Goal: Communication & Community: Answer question/provide support

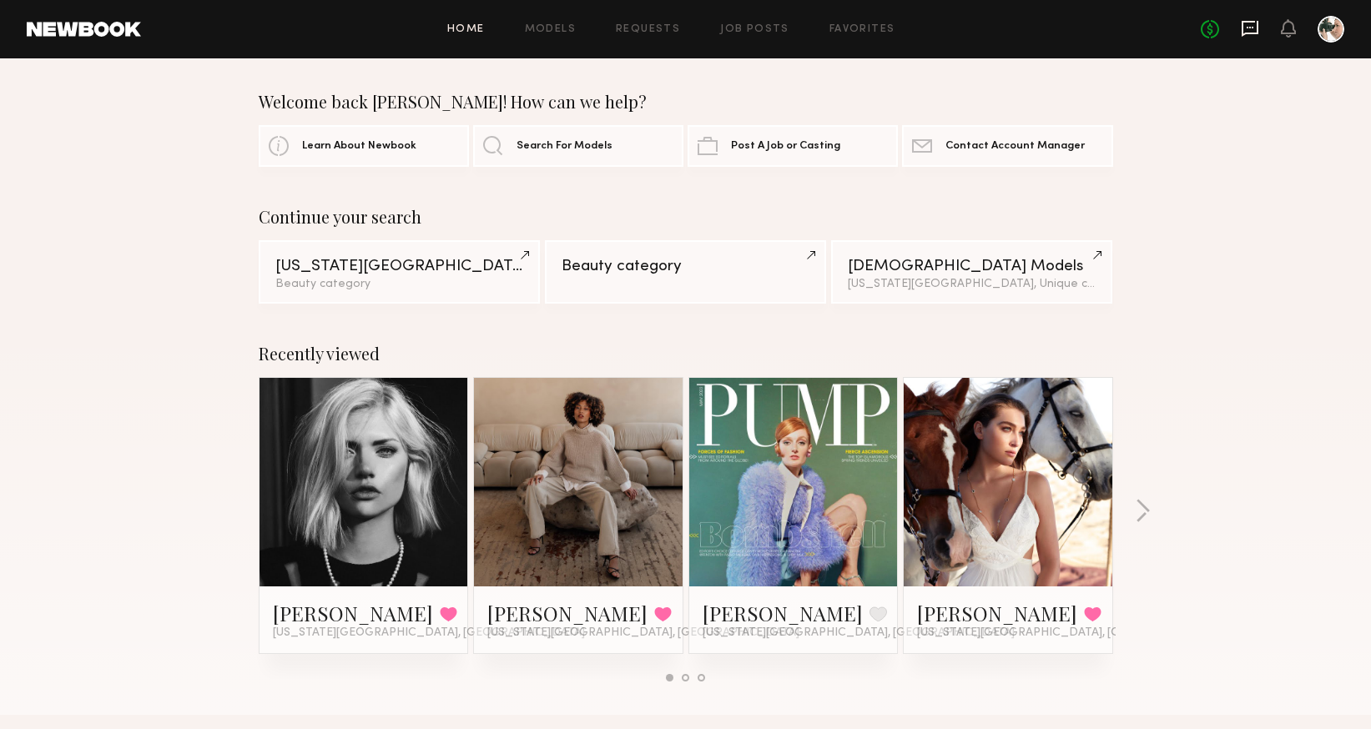
click at [1248, 26] on icon at bounding box center [1250, 28] width 18 height 18
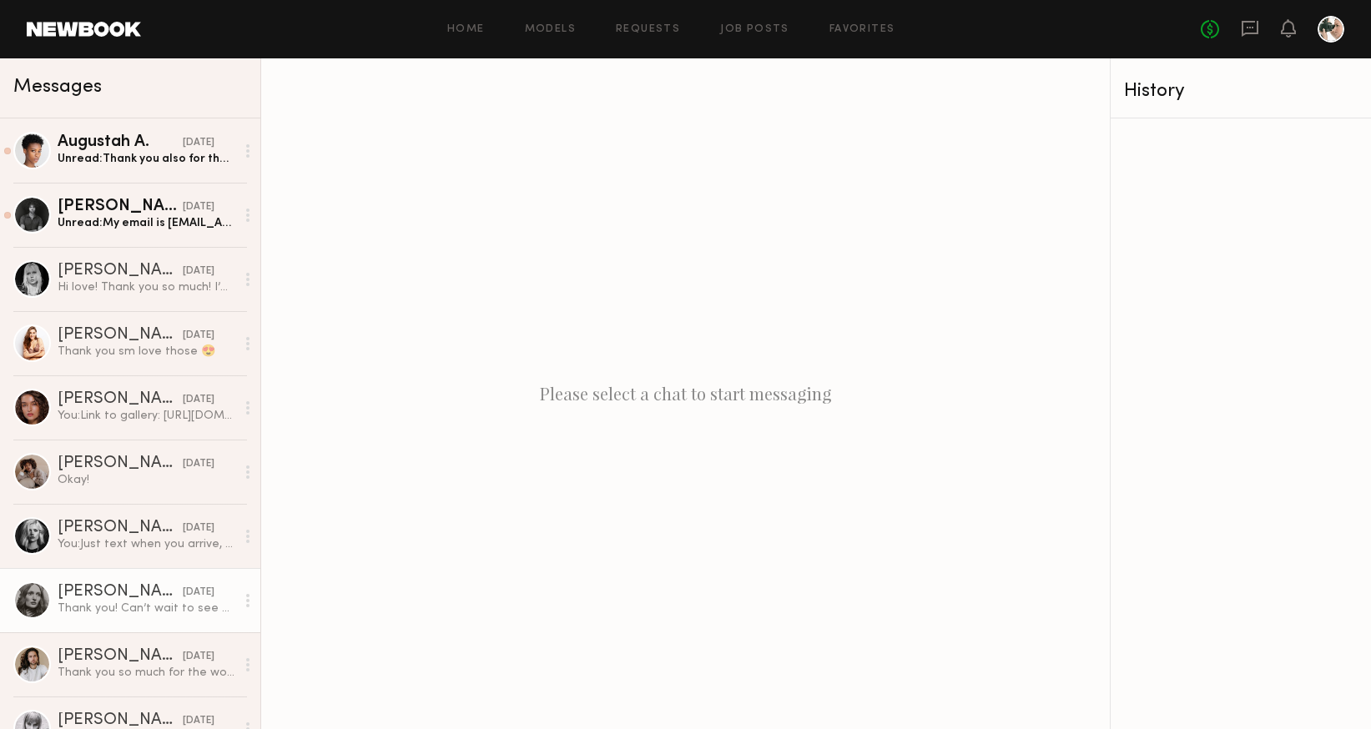
click at [93, 593] on div "Rebecca H." at bounding box center [120, 592] width 125 height 17
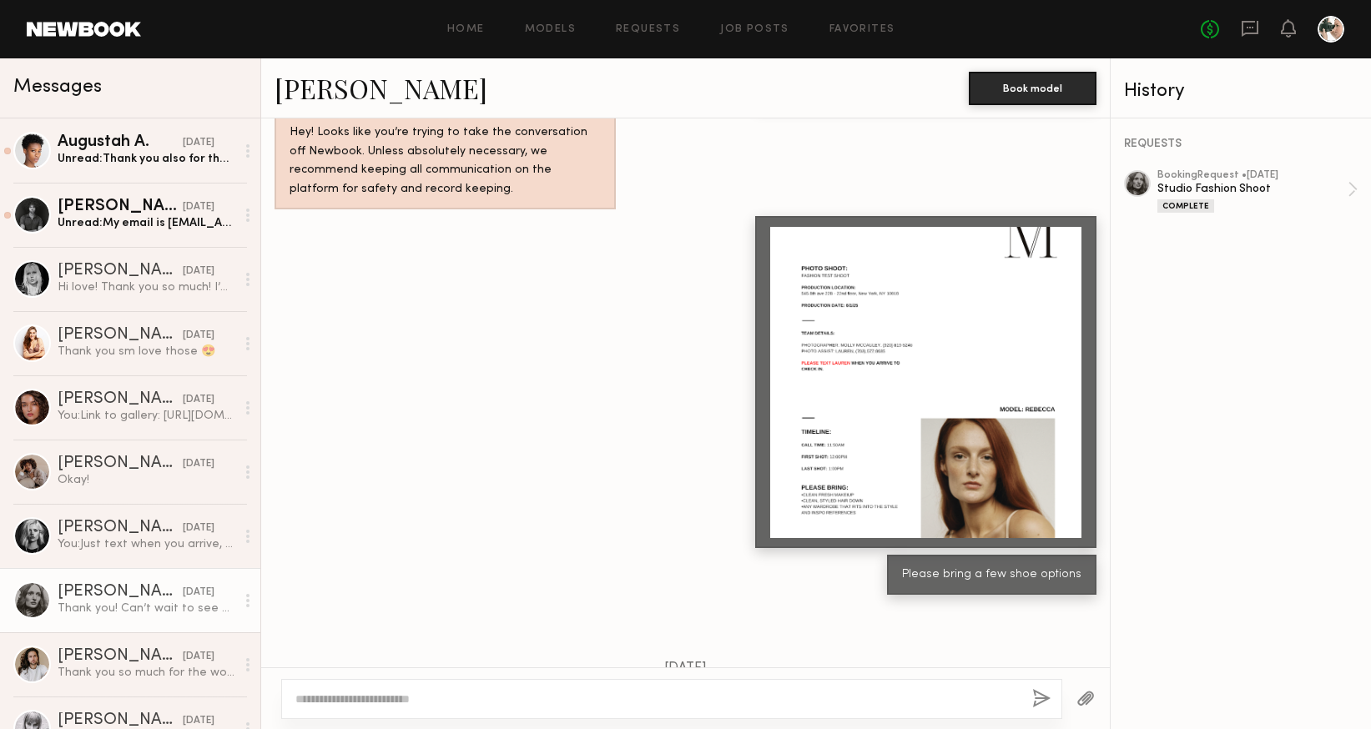
scroll to position [842, 0]
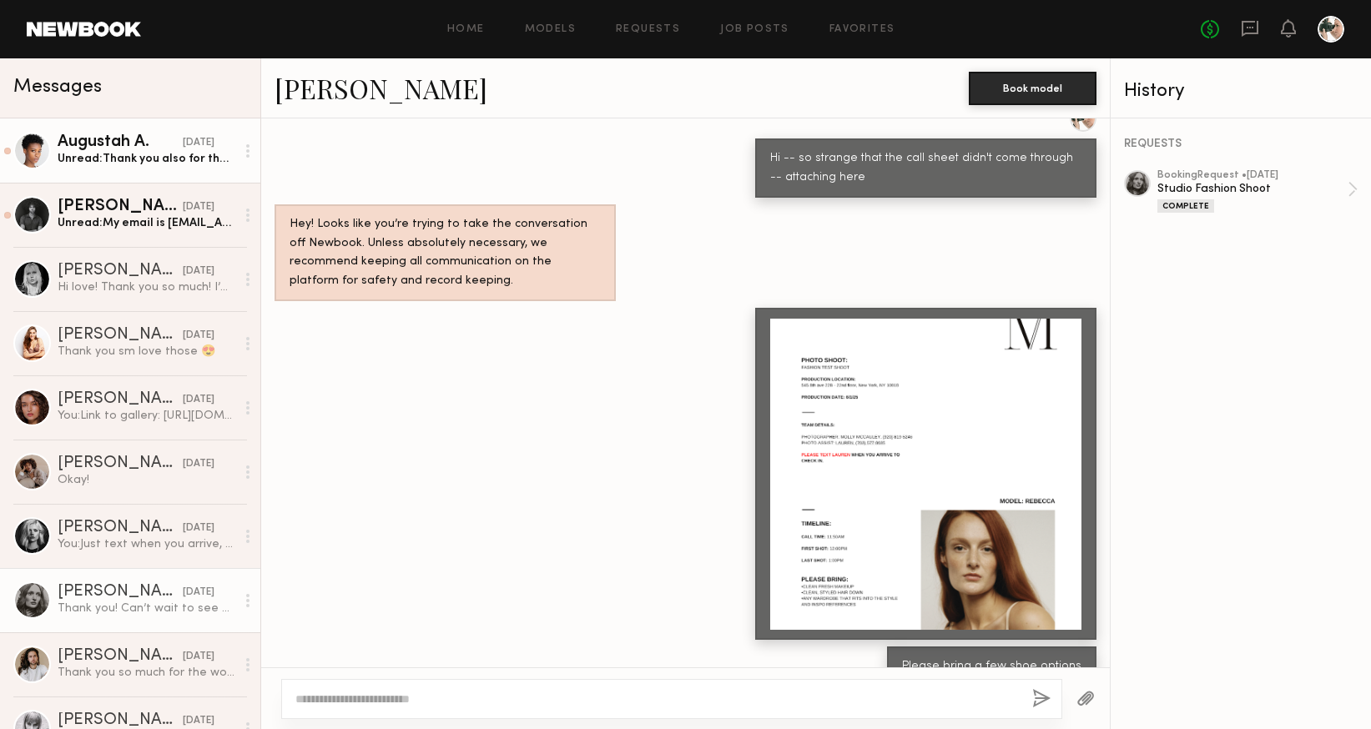
click at [119, 137] on div "Augustah A." at bounding box center [120, 142] width 125 height 17
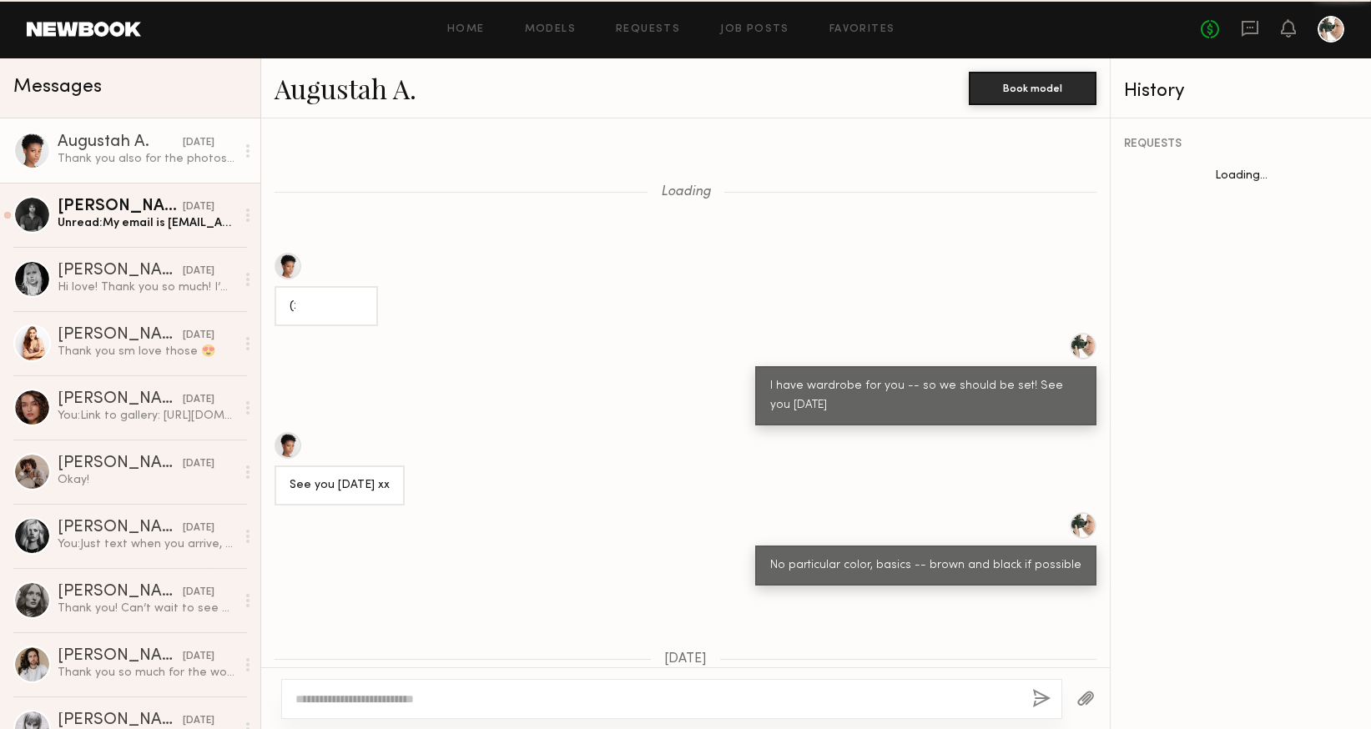
scroll to position [1179, 0]
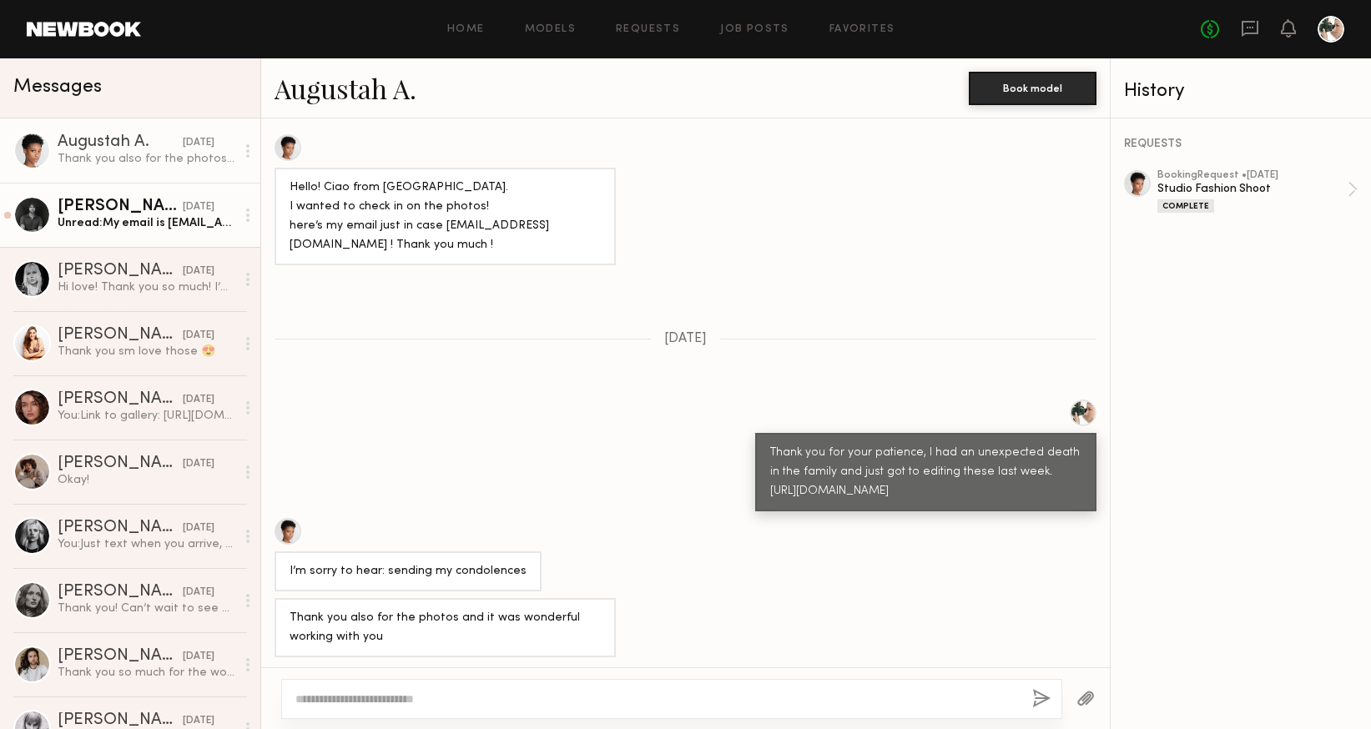
click at [124, 219] on div "Unread: My email is julianwatson02@gmail.com which would be great if you can se…" at bounding box center [147, 223] width 178 height 16
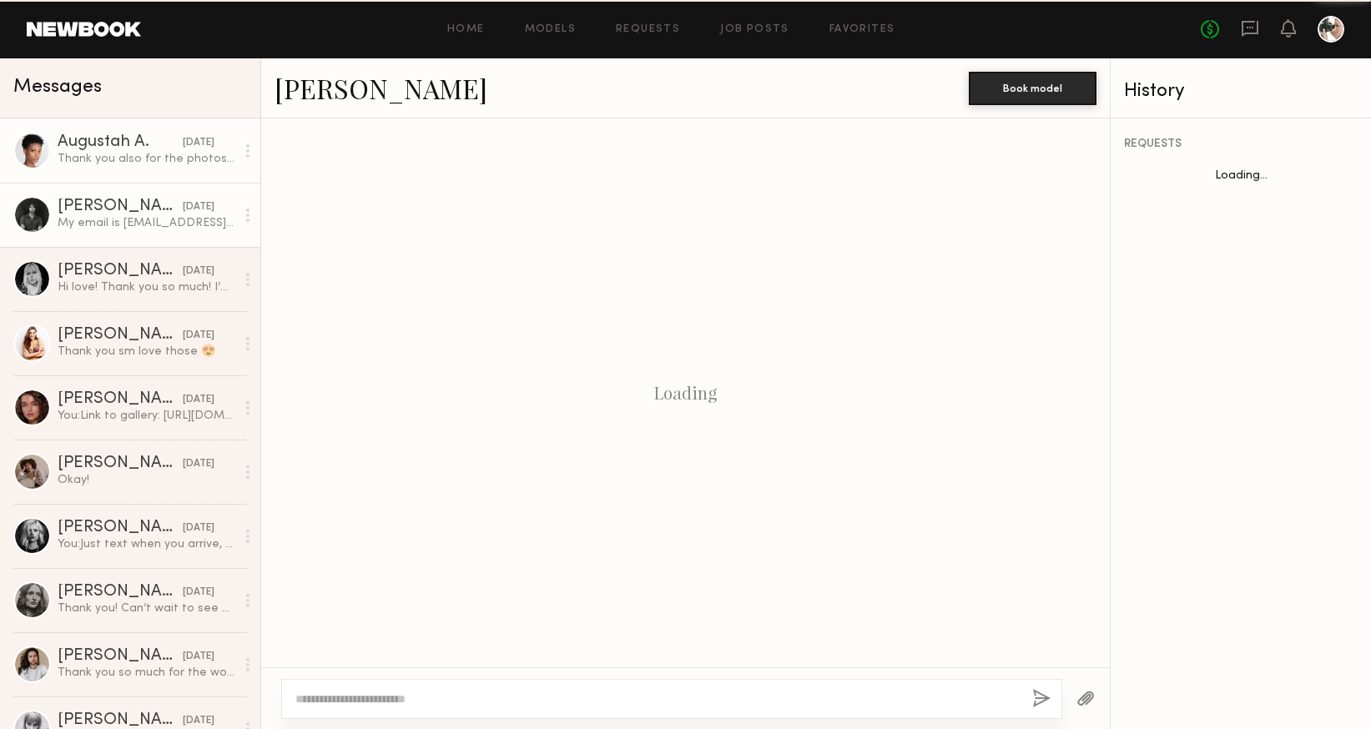
scroll to position [1611, 0]
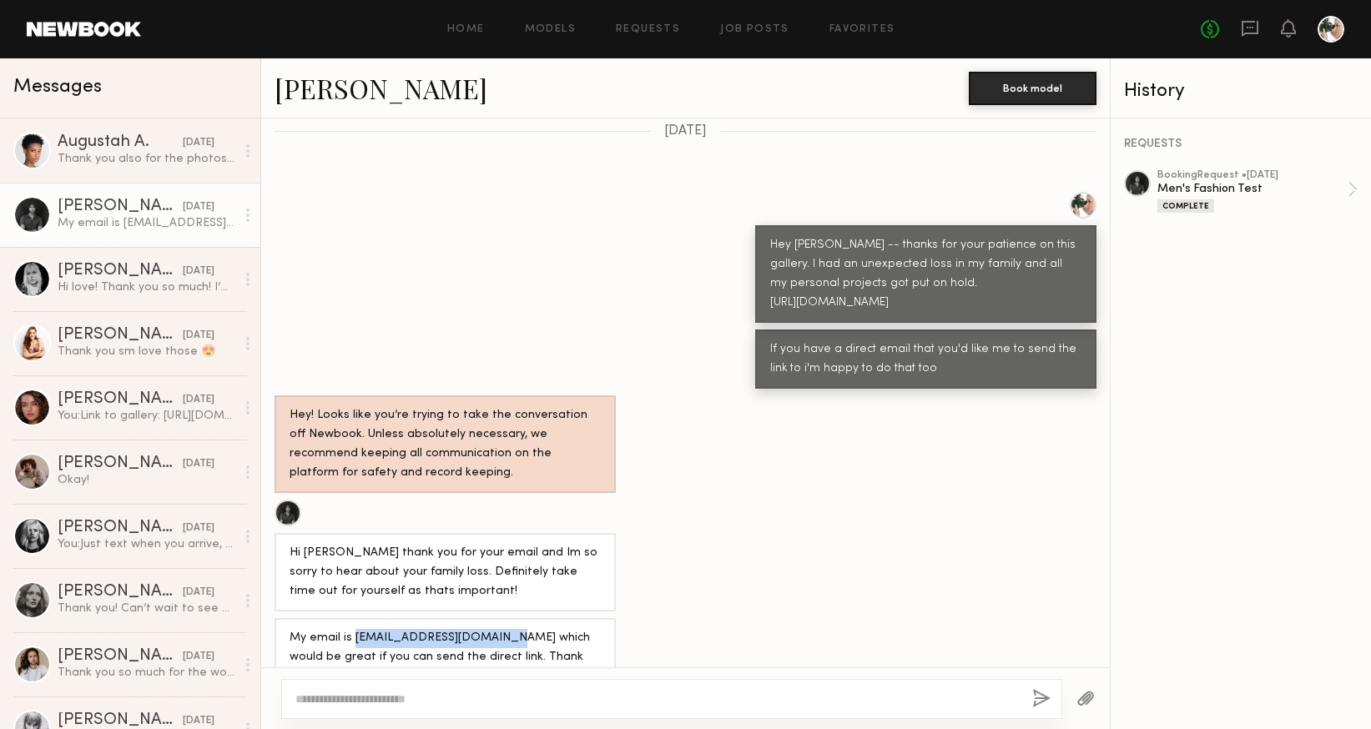
drag, startPoint x: 499, startPoint y: 614, endPoint x: 352, endPoint y: 613, distance: 146.9
click at [352, 629] on div "My email is julianwatson02@gmail.com which would be great if you can send the d…" at bounding box center [445, 658] width 311 height 58
copy div "julianwatson02@gmail.com"
click at [144, 136] on div "Augustah A." at bounding box center [120, 142] width 125 height 17
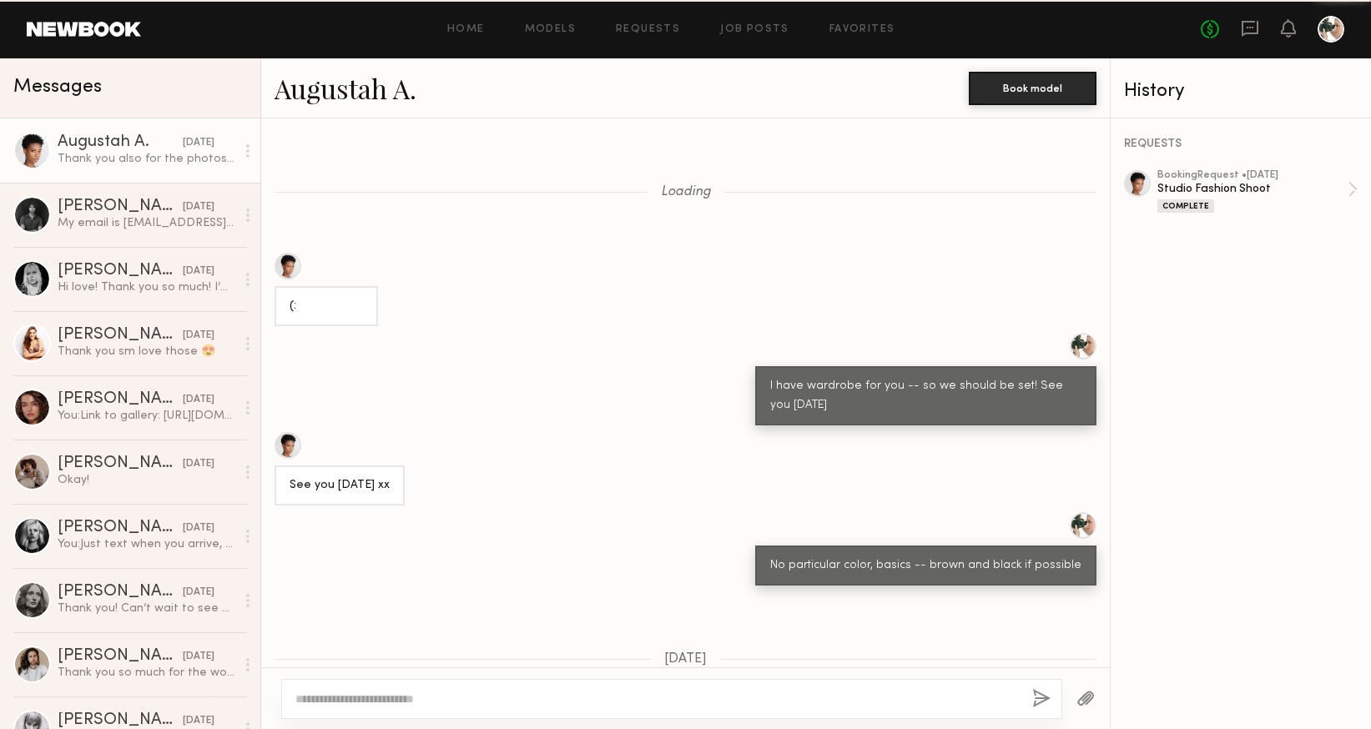
scroll to position [1179, 0]
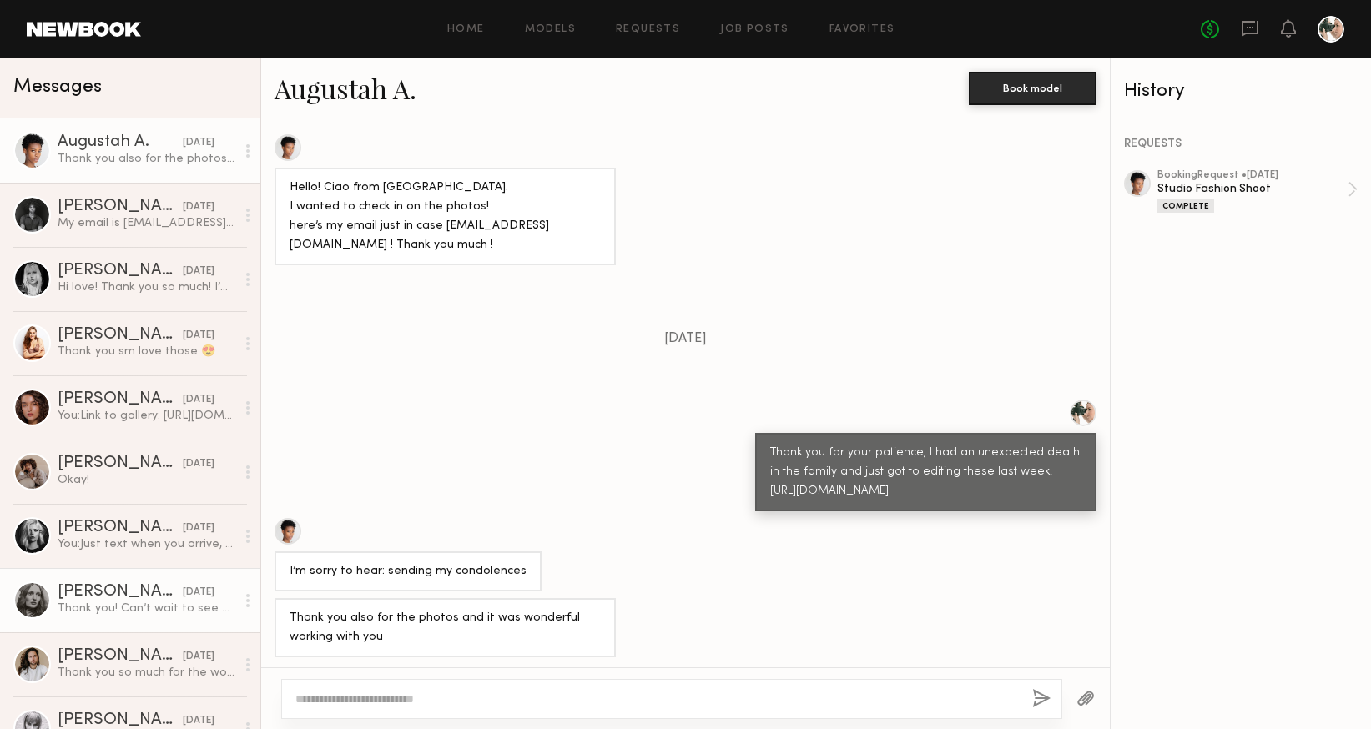
click at [121, 609] on div "Thank you! Can’t wait to see everything :) Instagram @rebeccahanobik" at bounding box center [147, 609] width 178 height 16
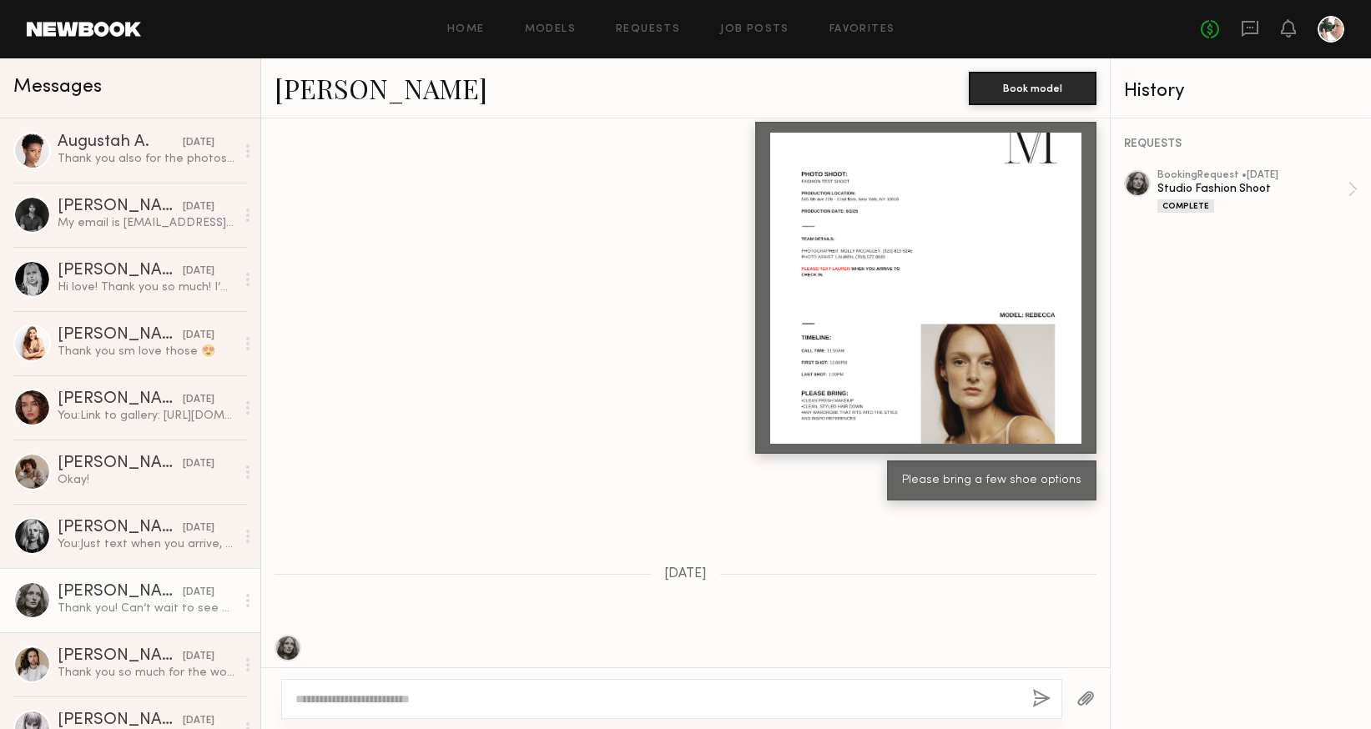
scroll to position [2985, 0]
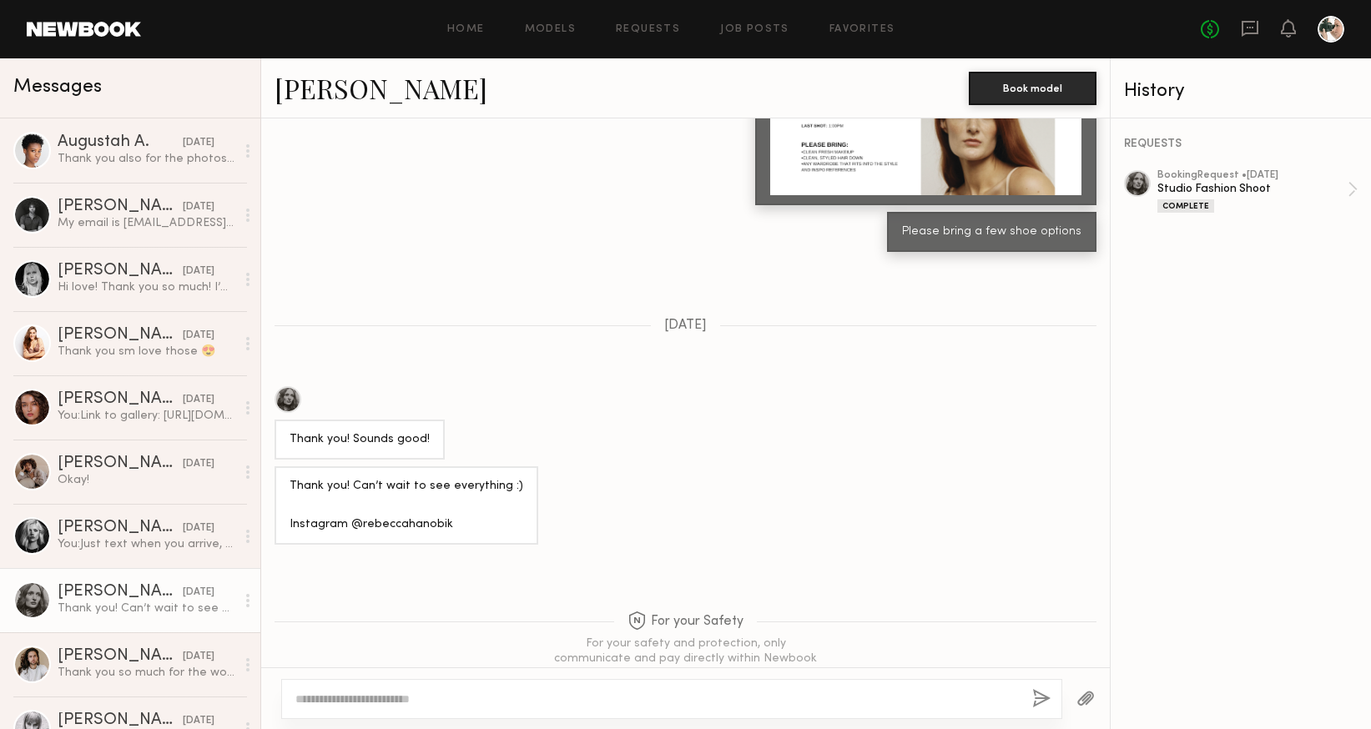
click at [339, 694] on textarea at bounding box center [657, 699] width 724 height 17
paste textarea "**********"
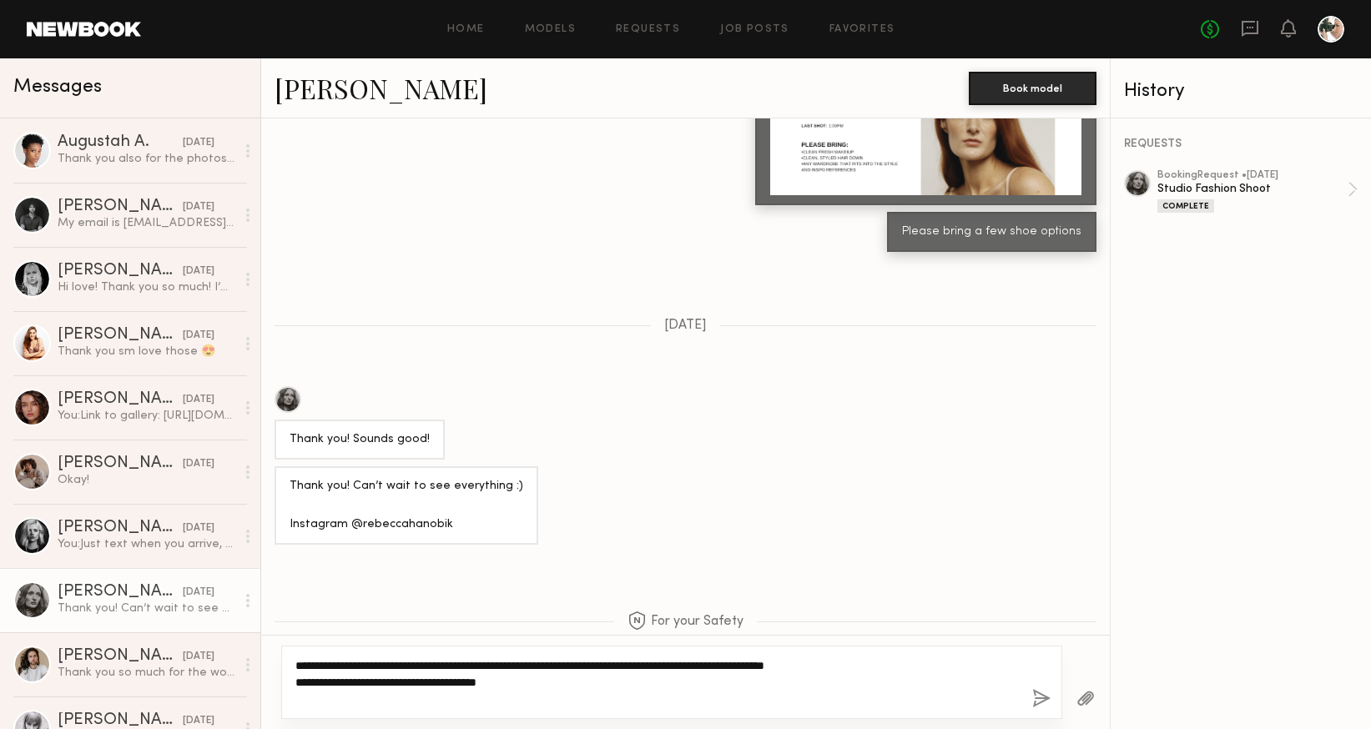
click at [908, 671] on textarea "**********" at bounding box center [657, 683] width 724 height 50
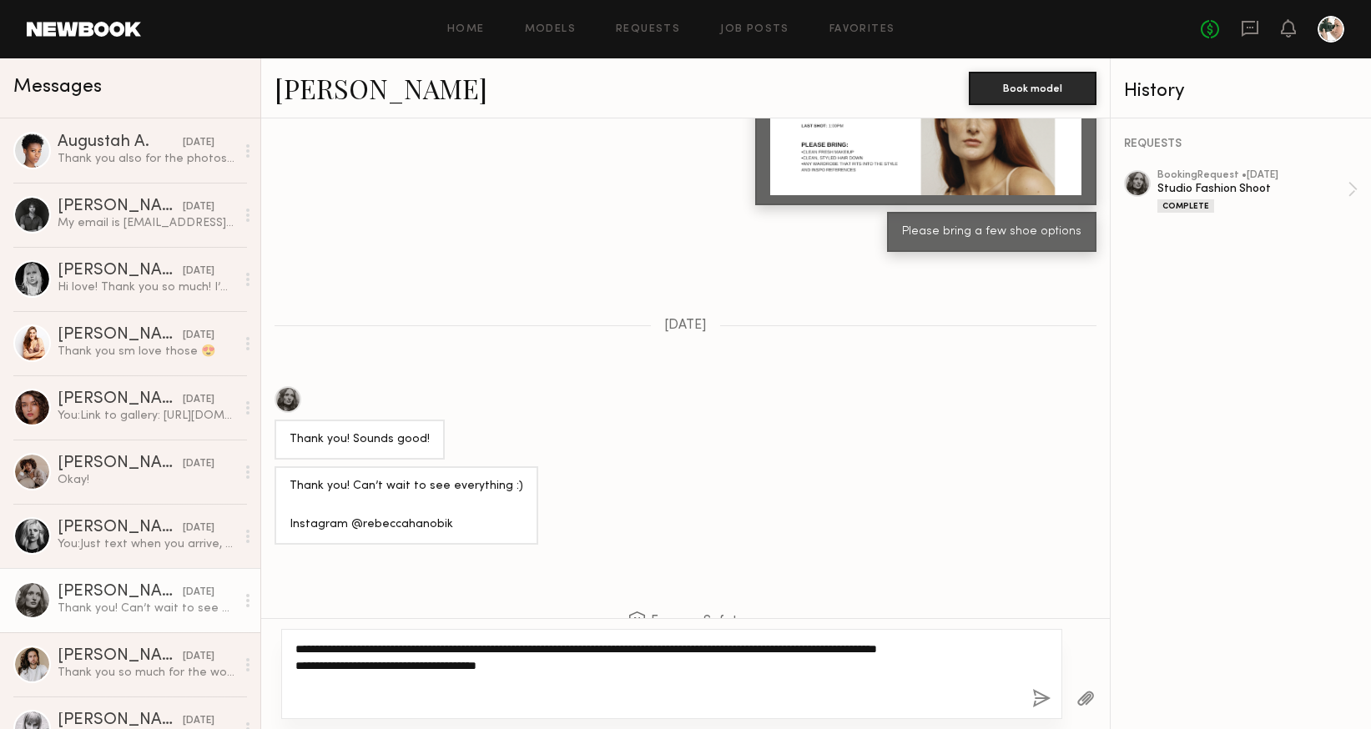
type textarea "**********"
click at [1045, 696] on button "button" at bounding box center [1041, 699] width 18 height 21
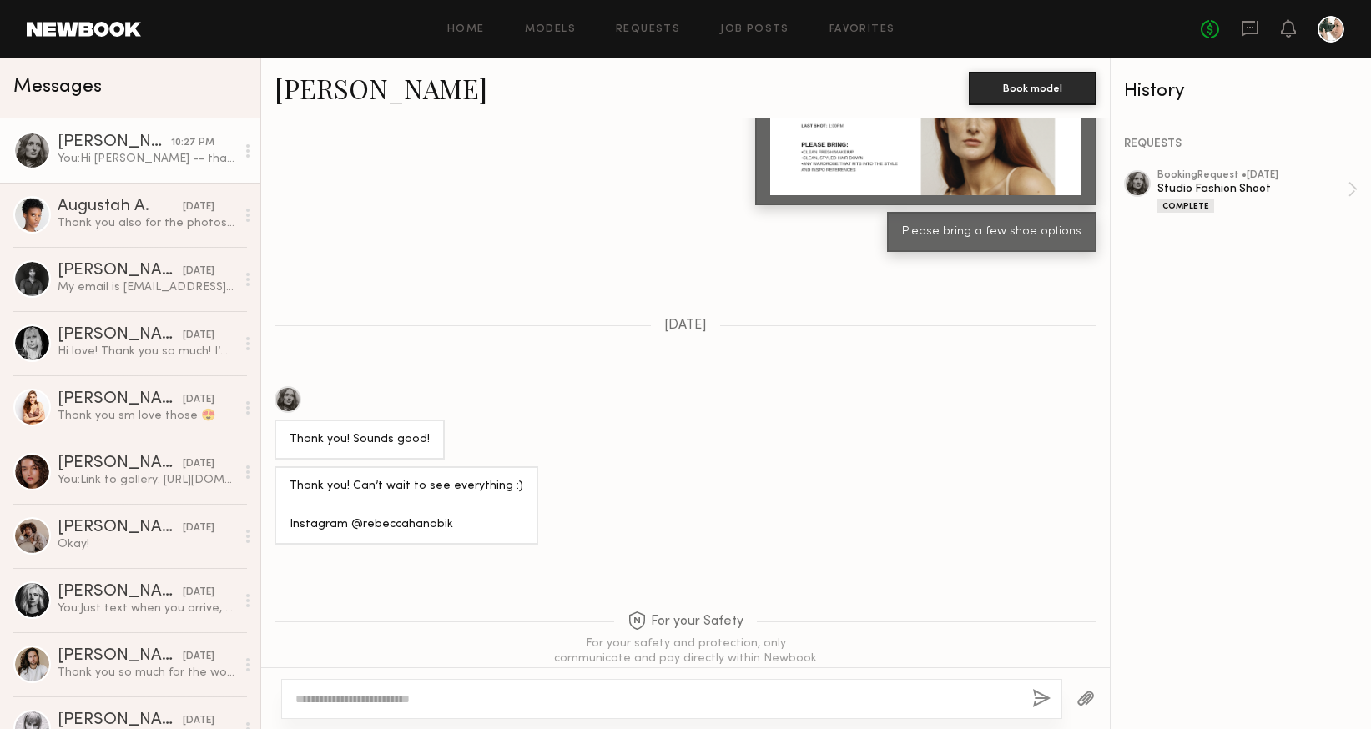
scroll to position [3343, 0]
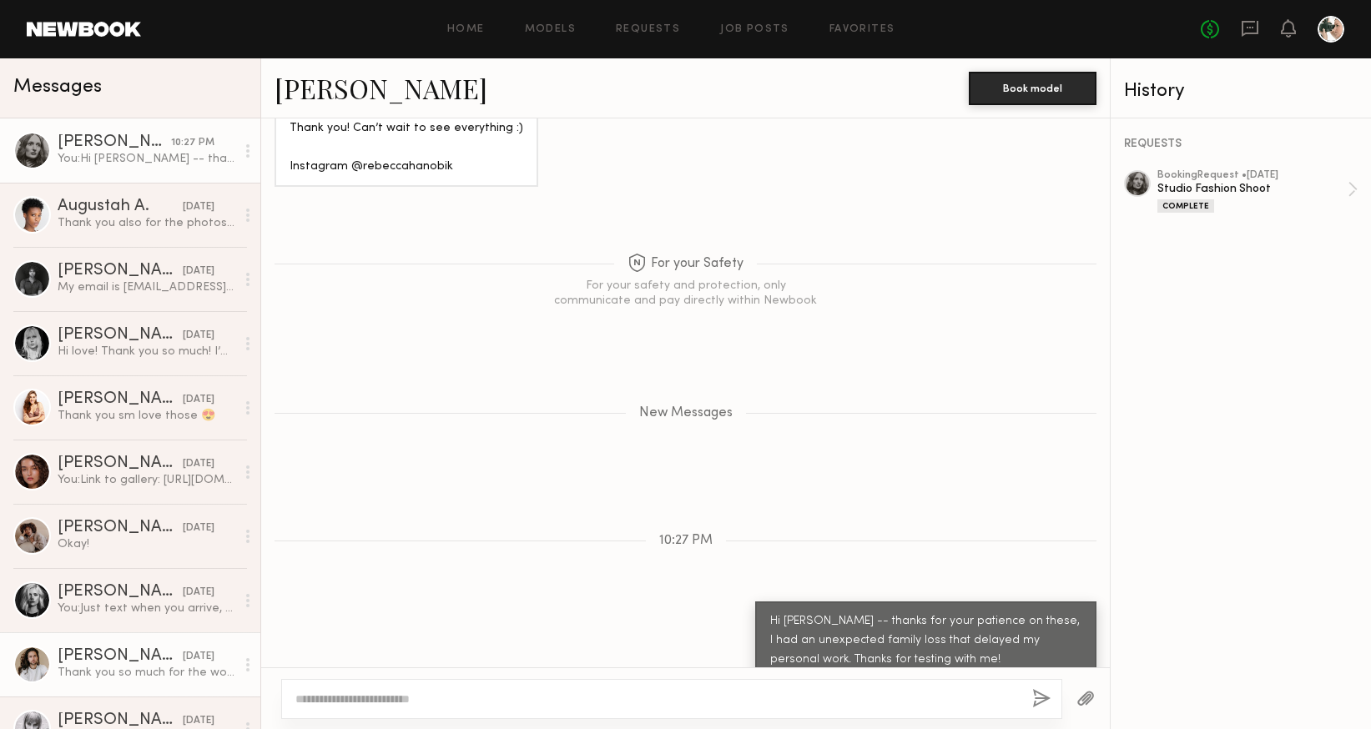
click at [88, 645] on link "Myles E. 06/01/2025 Thank you so much for the wonderful shoot!" at bounding box center [130, 665] width 260 height 64
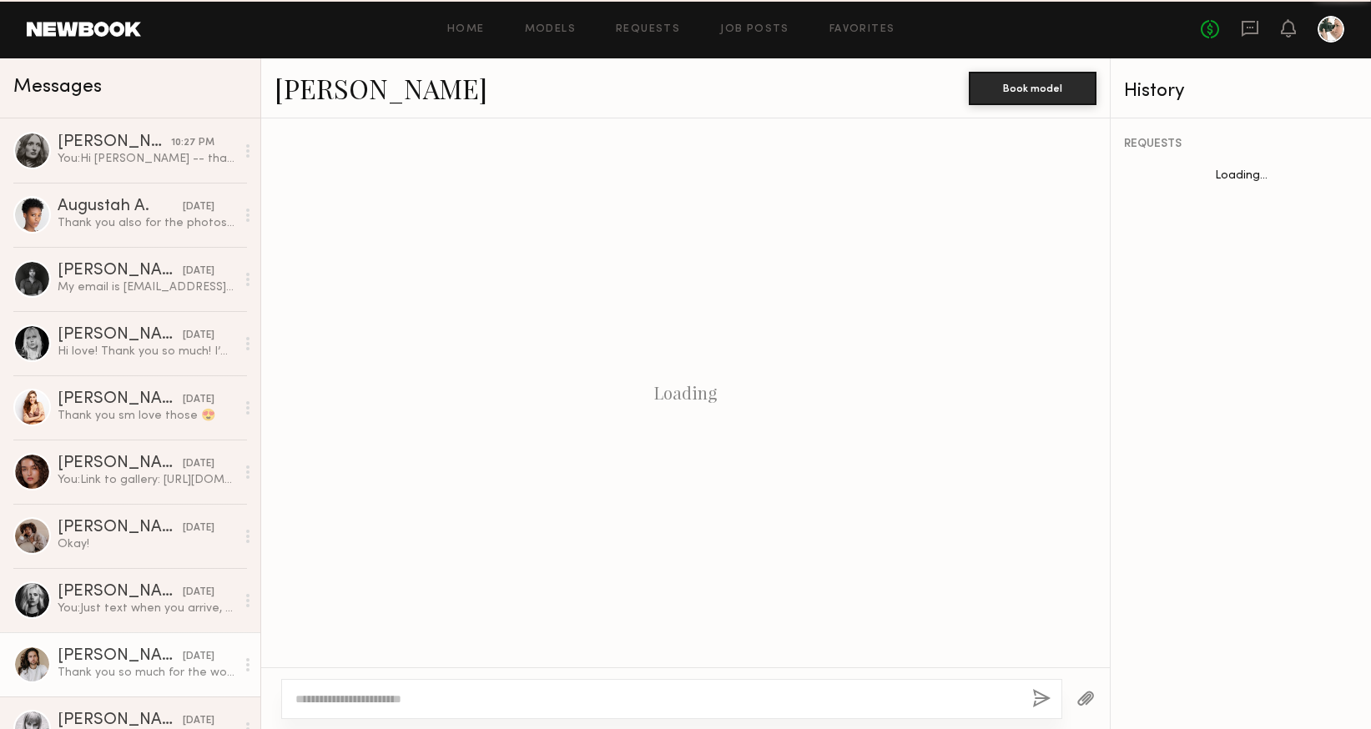
scroll to position [1511, 0]
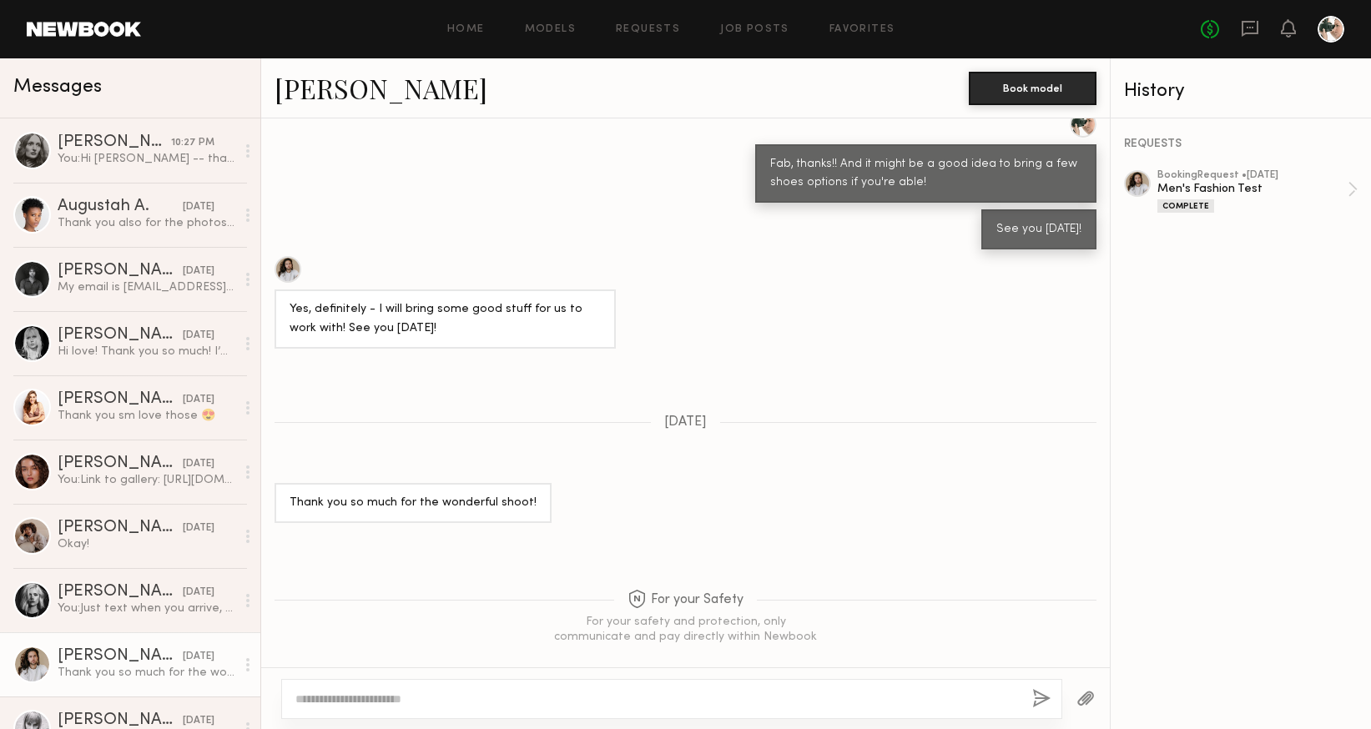
click at [314, 89] on link "Myles E." at bounding box center [381, 88] width 213 height 36
click at [40, 212] on div at bounding box center [32, 215] width 38 height 38
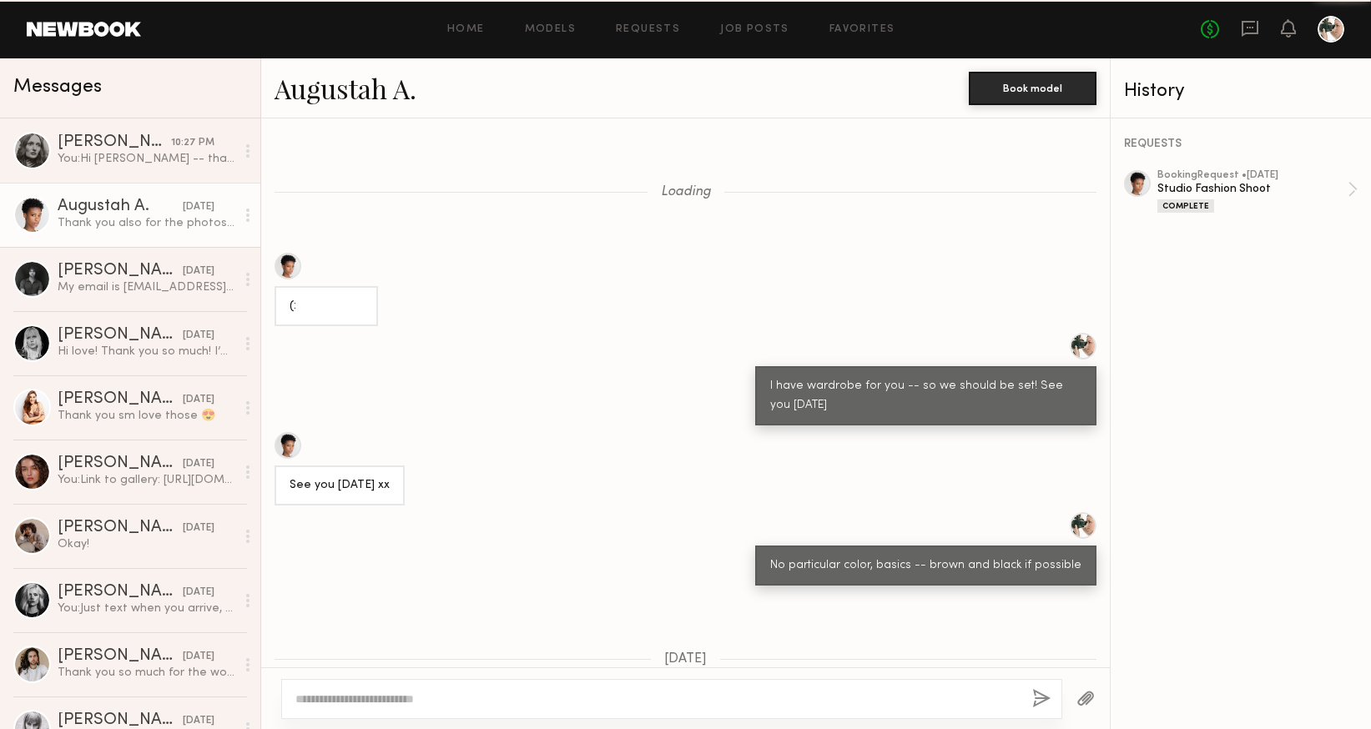
scroll to position [1179, 0]
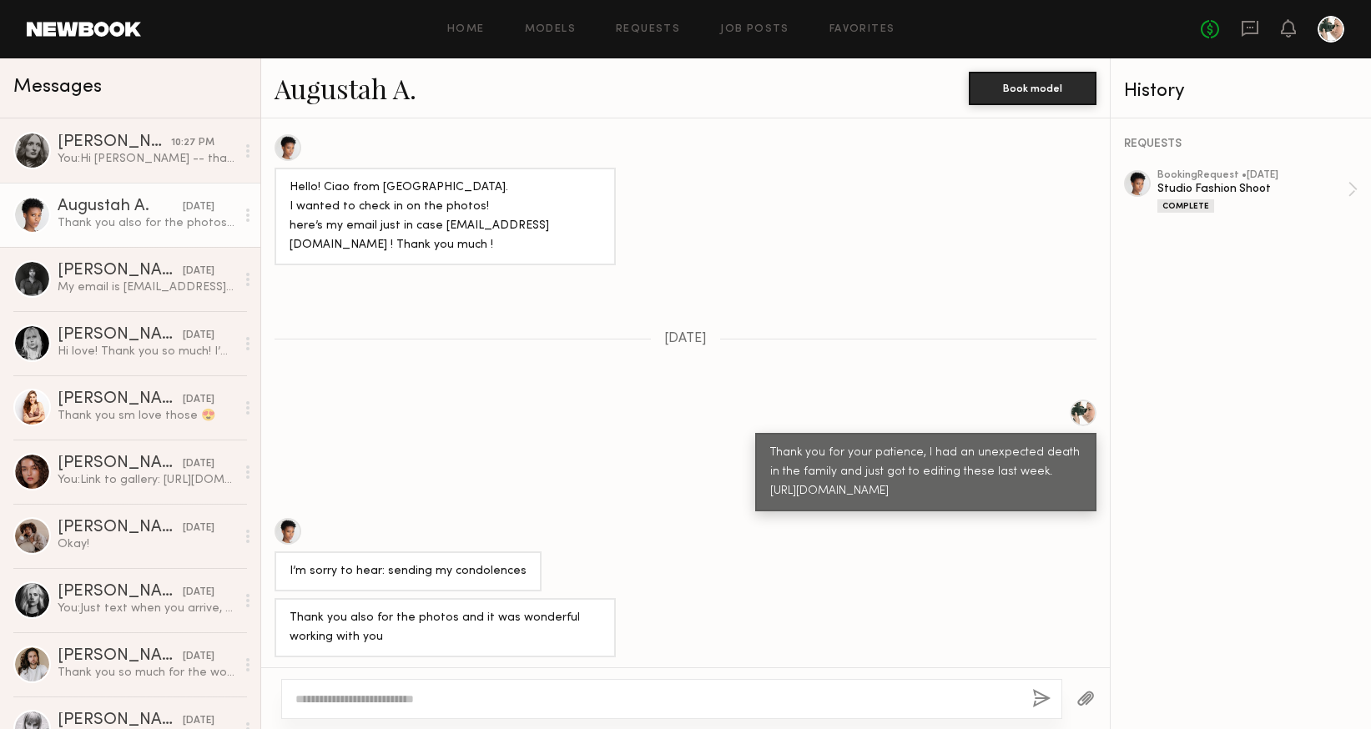
click at [315, 103] on link "Augustah A." at bounding box center [346, 88] width 142 height 36
click at [41, 278] on div at bounding box center [32, 279] width 38 height 38
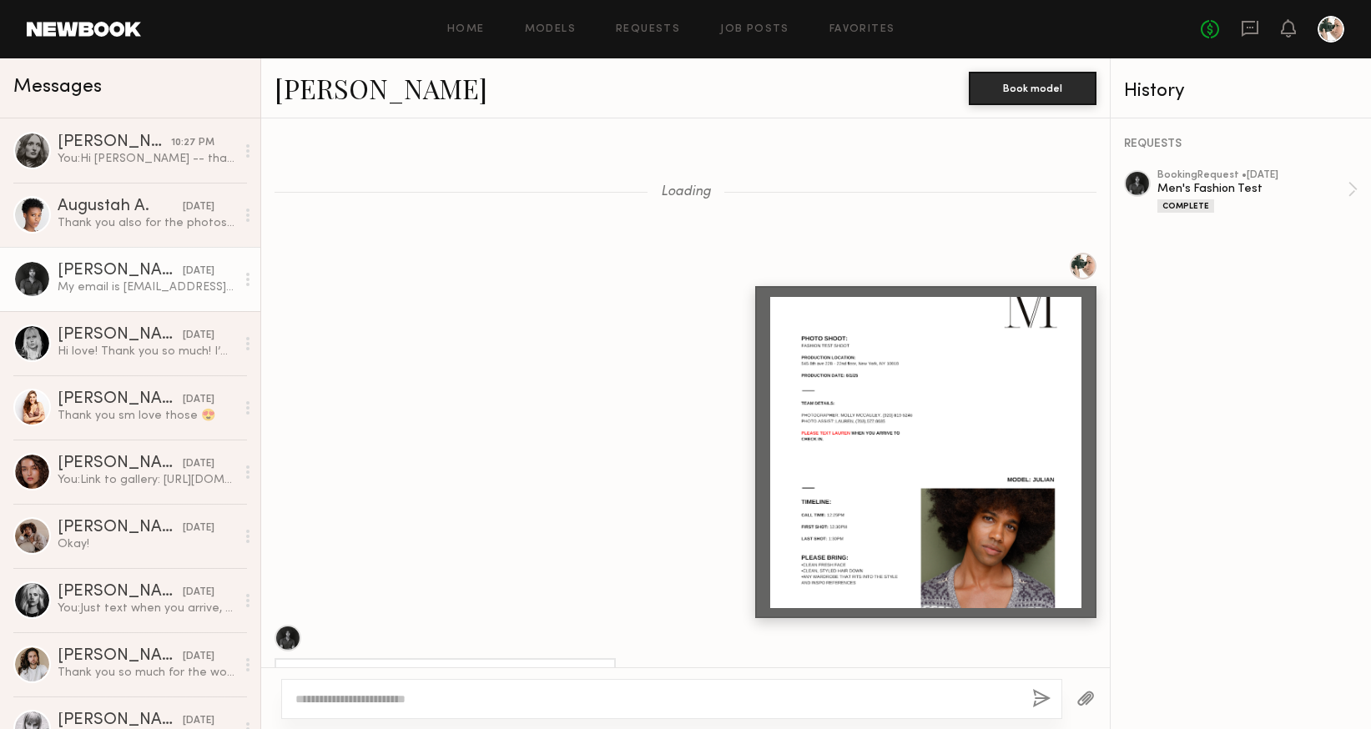
scroll to position [1611, 0]
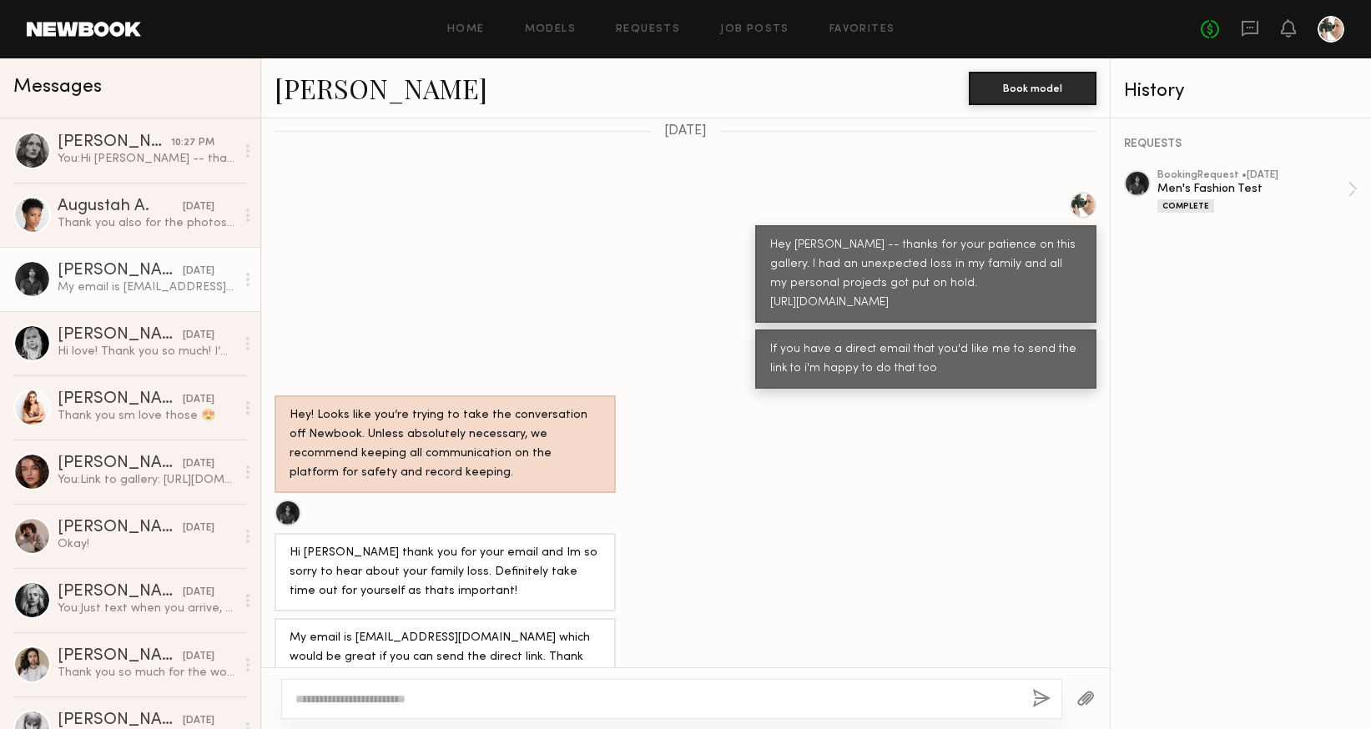
click at [301, 89] on link "Julian W." at bounding box center [381, 88] width 213 height 36
click at [144, 351] on div "Hi love! Thank you so much! I’m obsessed with this pics 😍" at bounding box center [147, 352] width 178 height 16
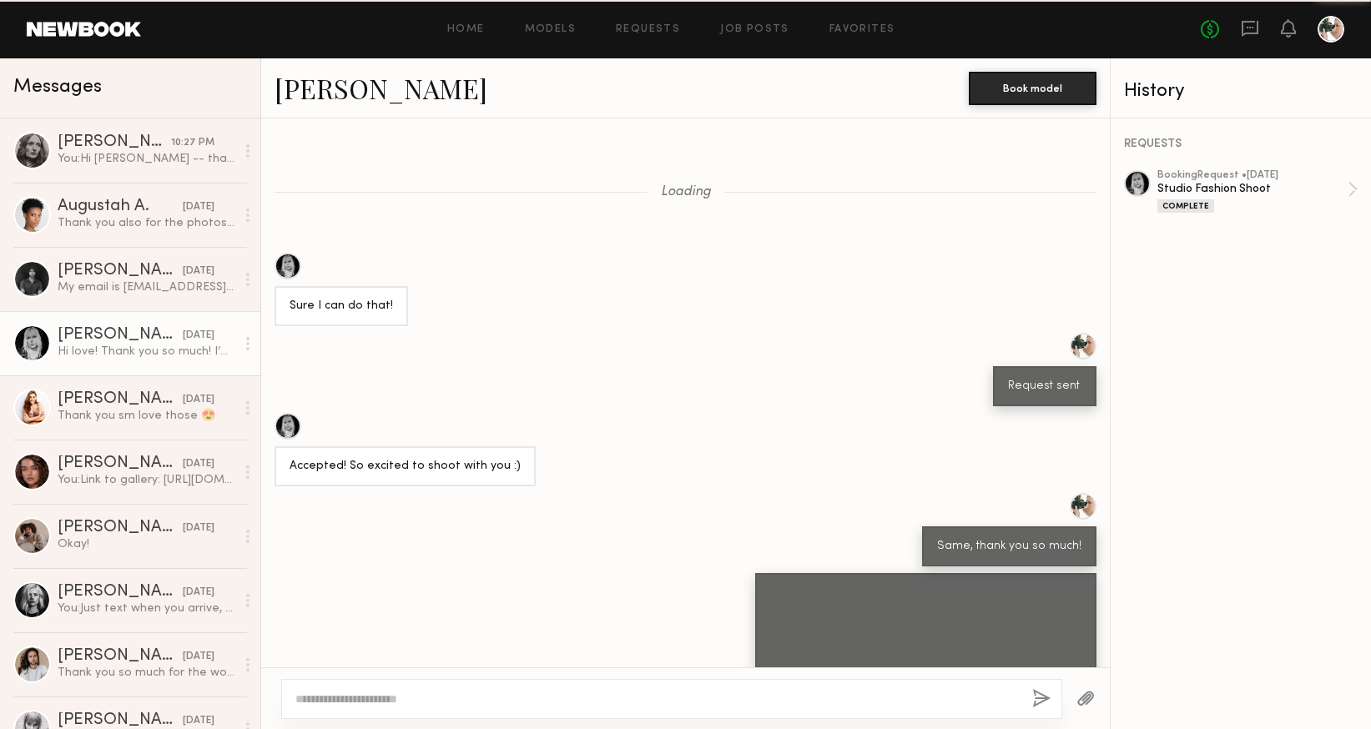
scroll to position [1199, 0]
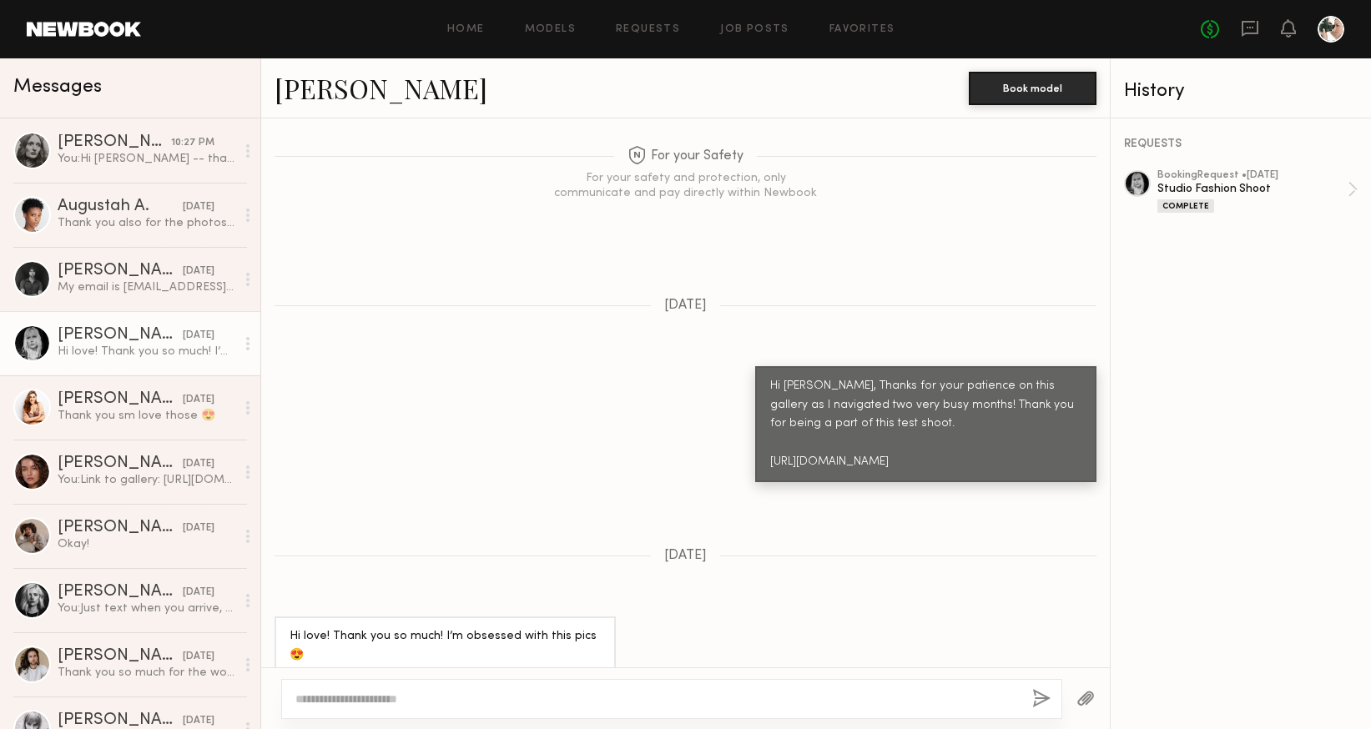
click at [322, 97] on link "Anna E." at bounding box center [381, 88] width 213 height 36
click at [104, 399] on div "Sarah D." at bounding box center [120, 399] width 125 height 17
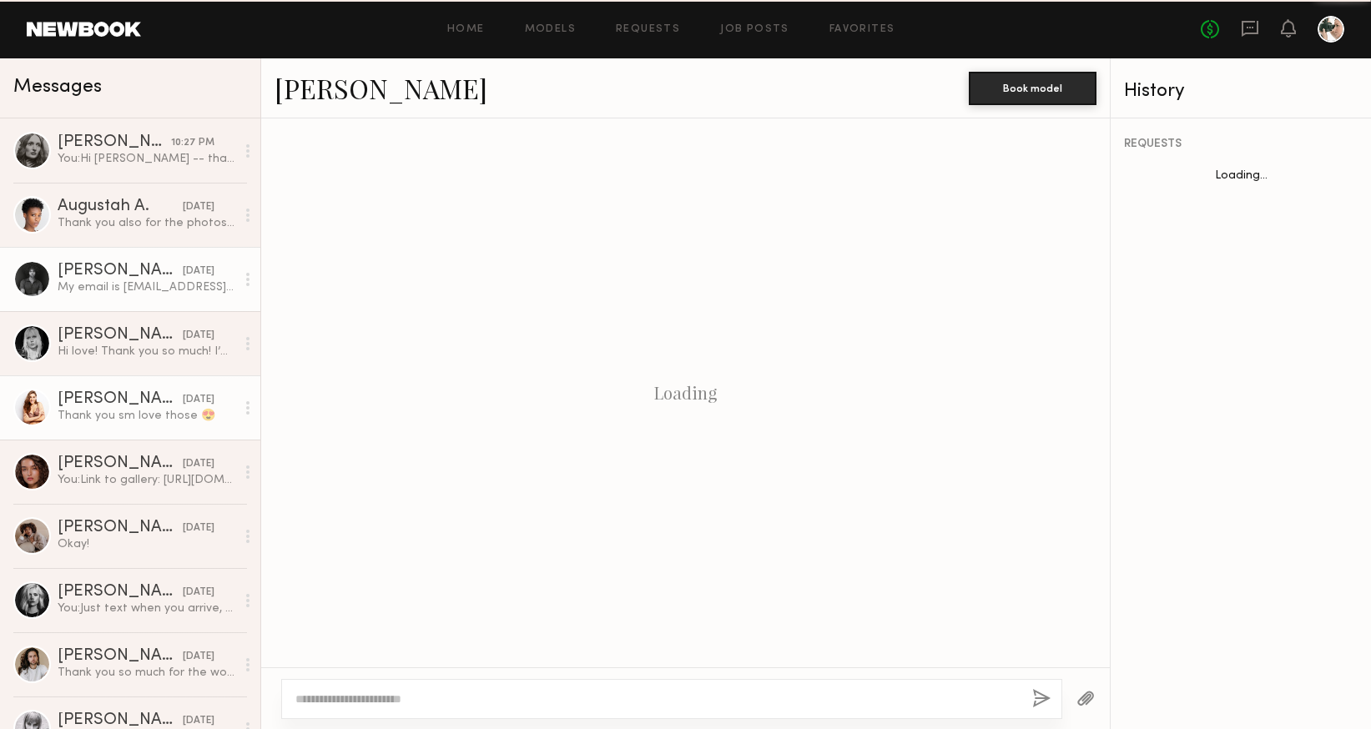
scroll to position [1444, 0]
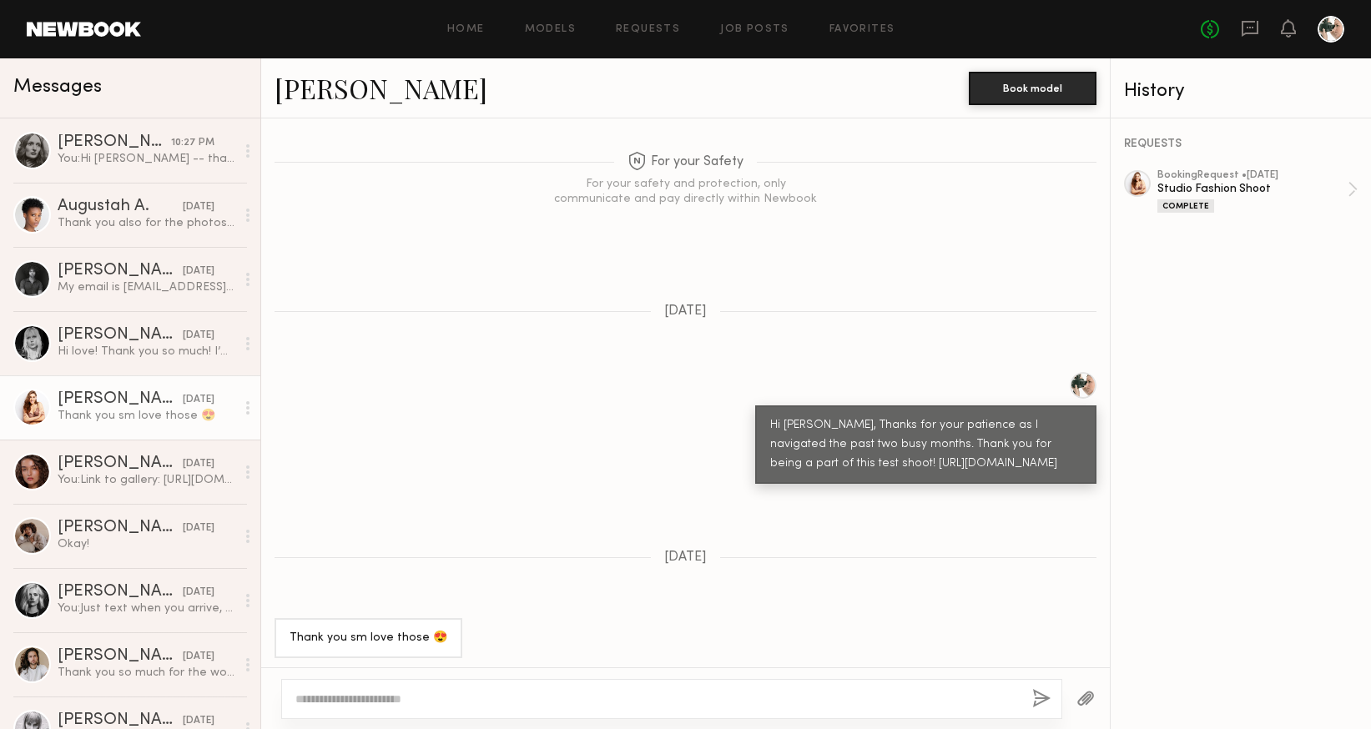
click at [344, 86] on link "Sarah D." at bounding box center [381, 88] width 213 height 36
click at [122, 457] on div "Olviya K." at bounding box center [120, 464] width 125 height 17
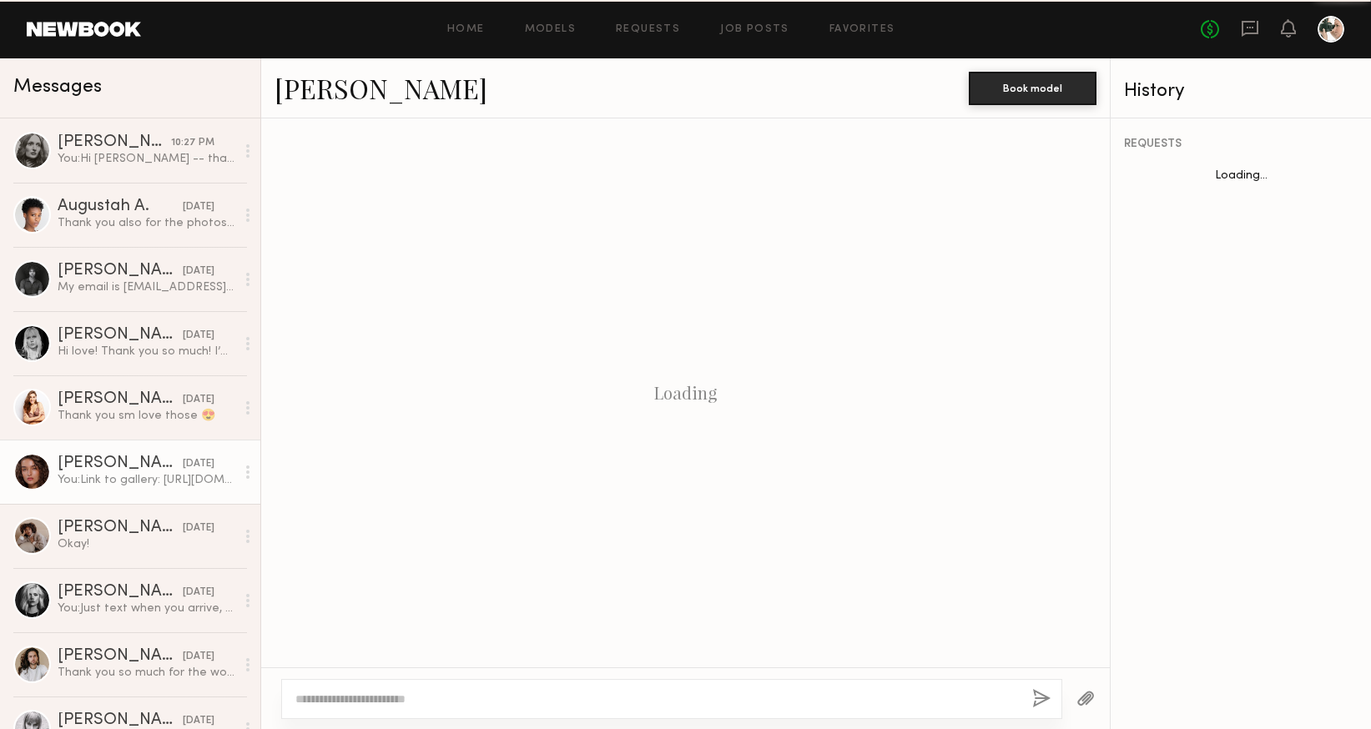
scroll to position [852, 0]
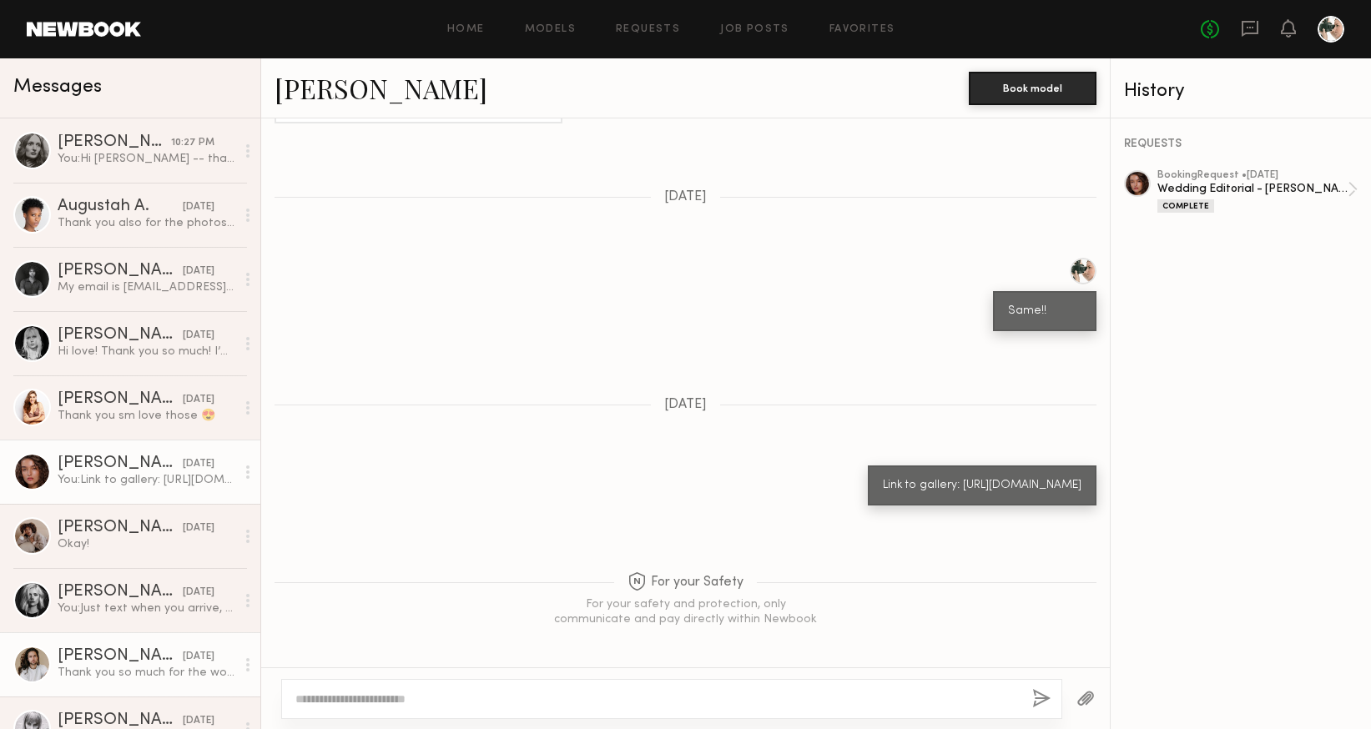
click at [86, 653] on div "Myles E." at bounding box center [120, 656] width 125 height 17
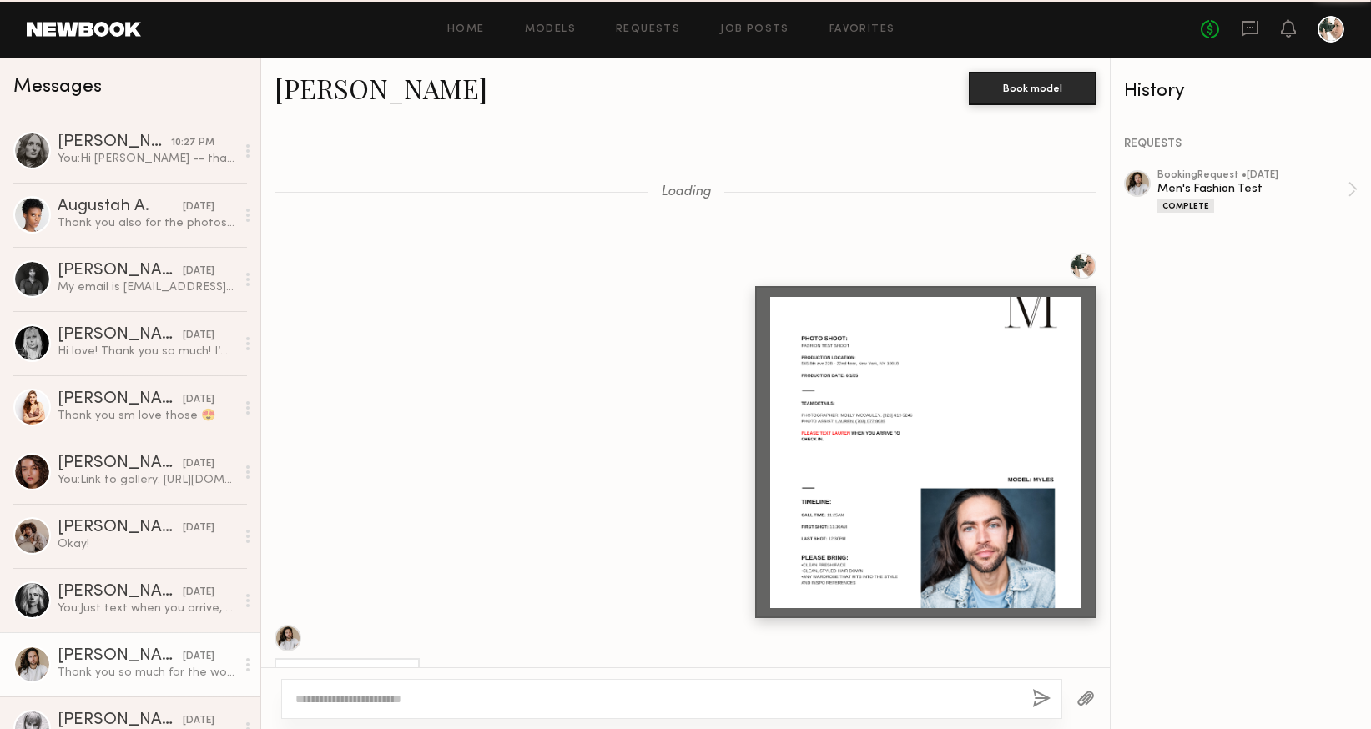
scroll to position [1511, 0]
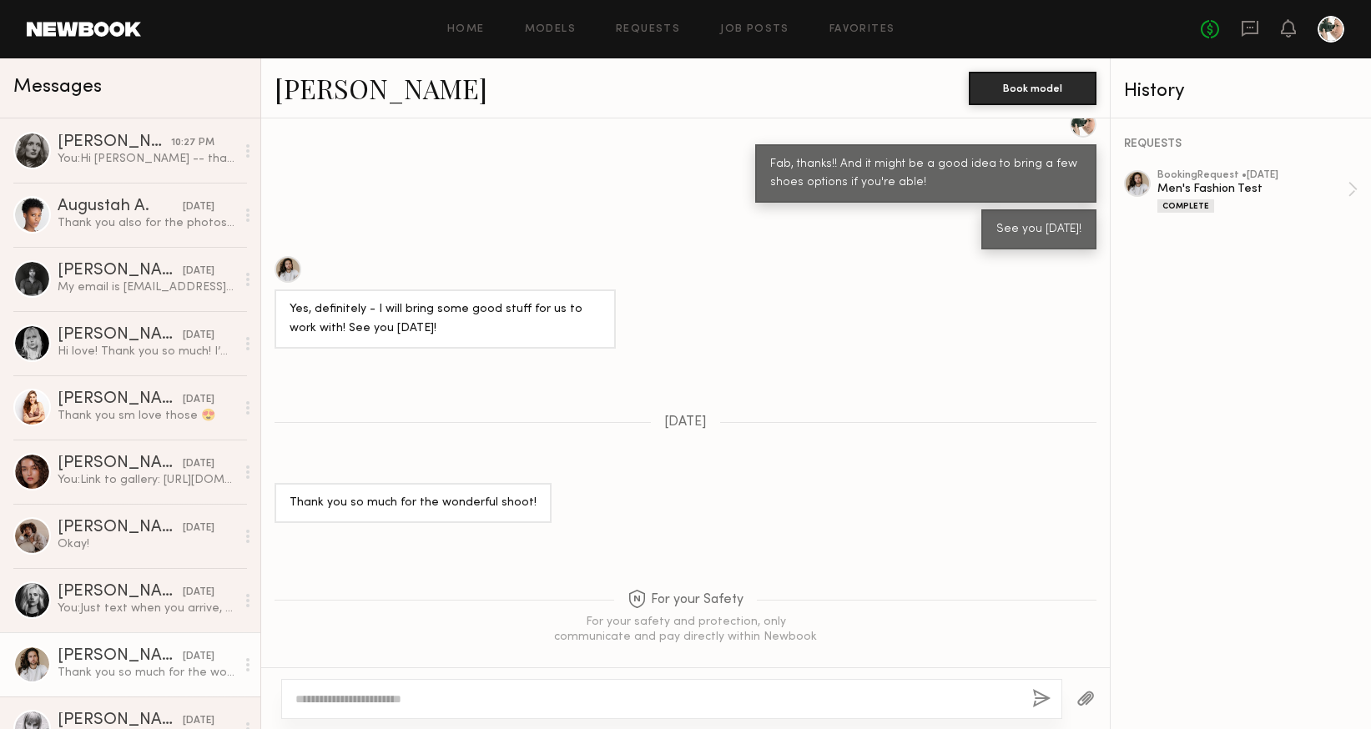
click at [315, 94] on link "Myles E." at bounding box center [381, 88] width 213 height 36
click at [122, 154] on div "You: Hi Rebecca -- thanks for your patience on these, I had an unexpected famil…" at bounding box center [147, 159] width 178 height 16
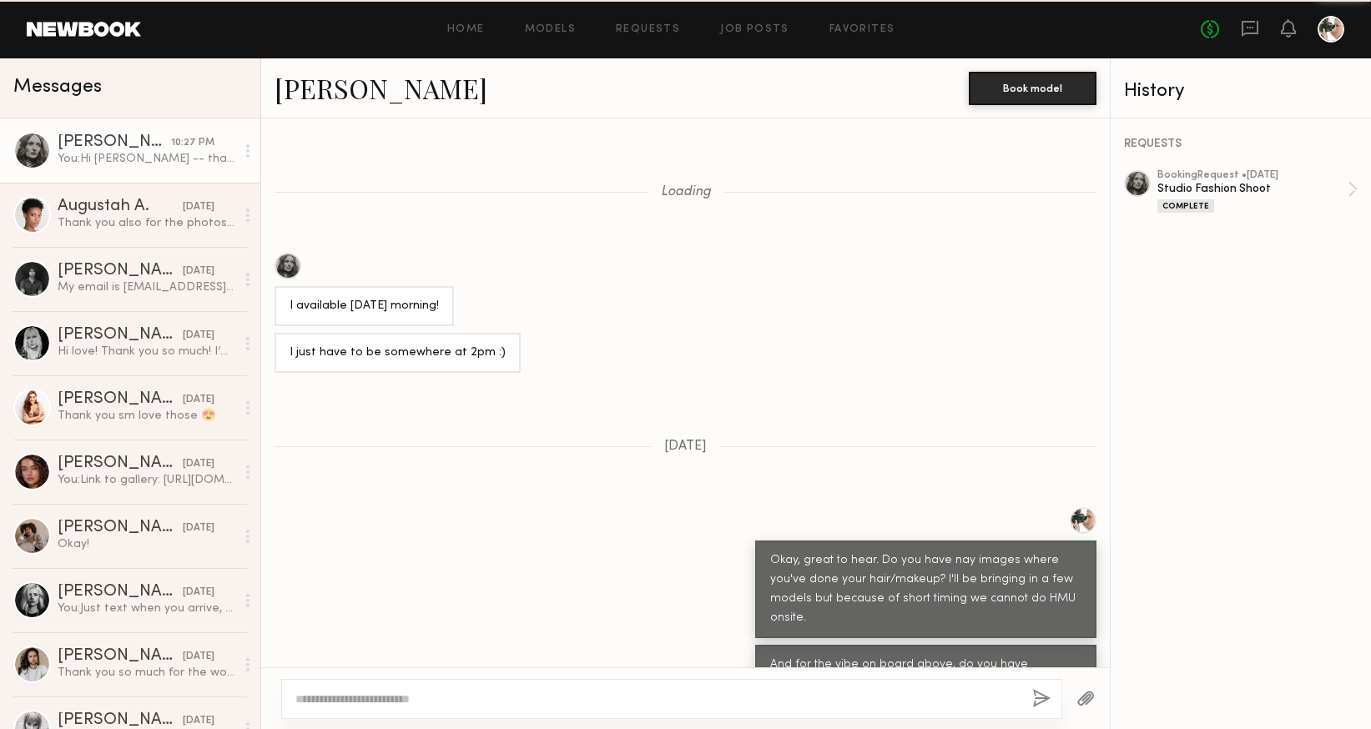
scroll to position [3216, 0]
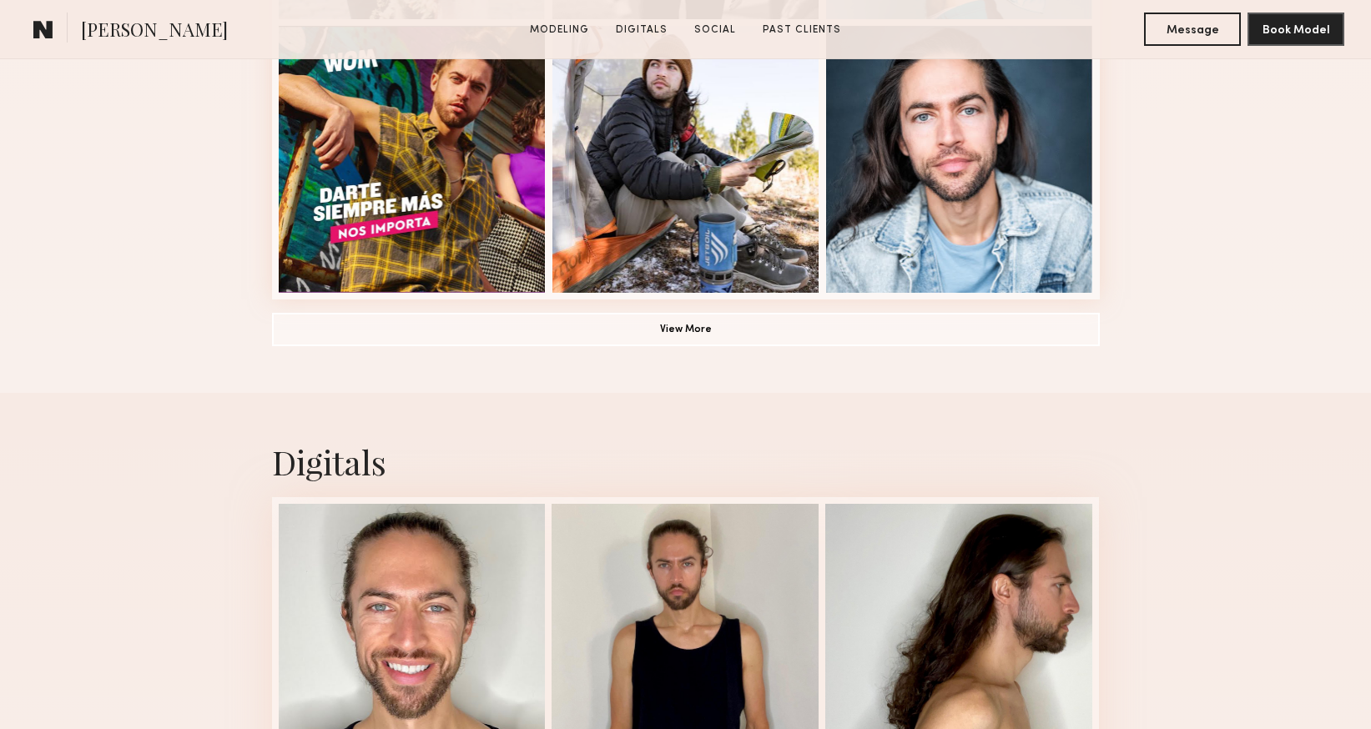
scroll to position [1293, 0]
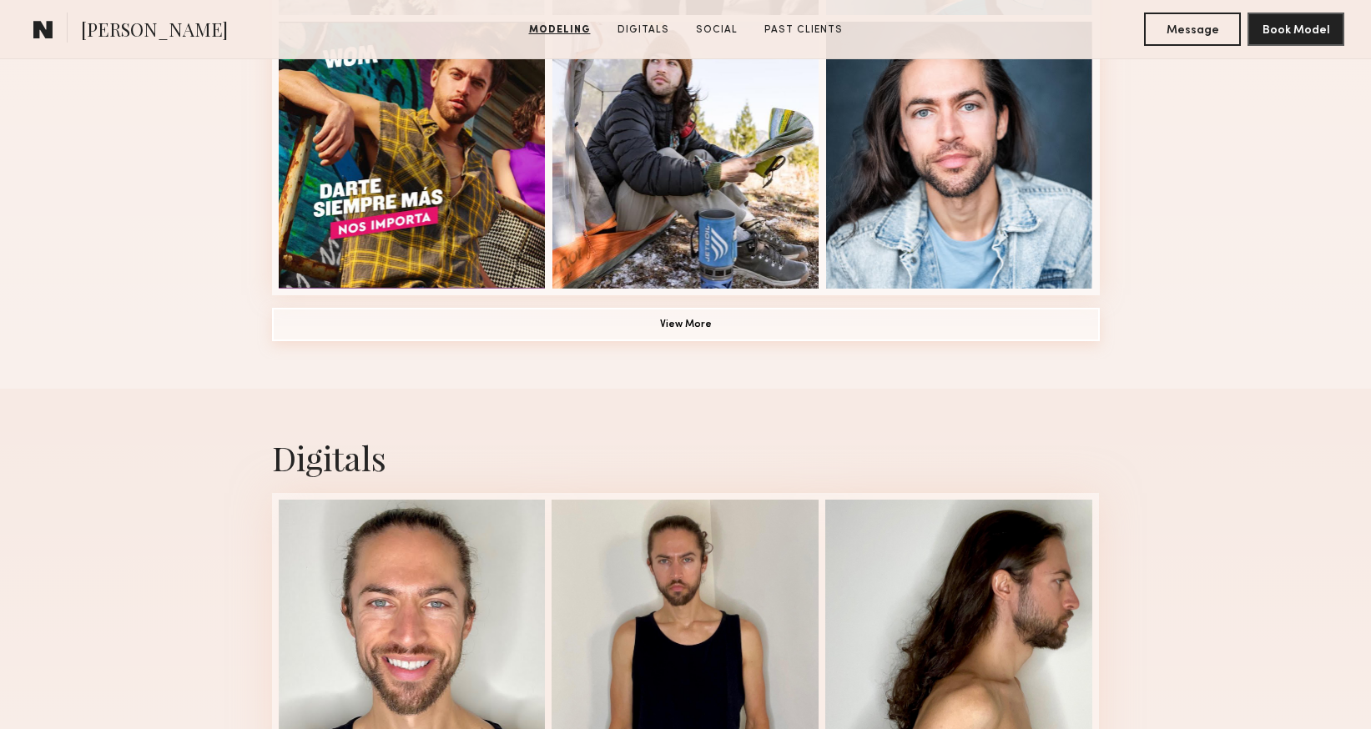
click at [693, 324] on button "View More" at bounding box center [686, 324] width 828 height 33
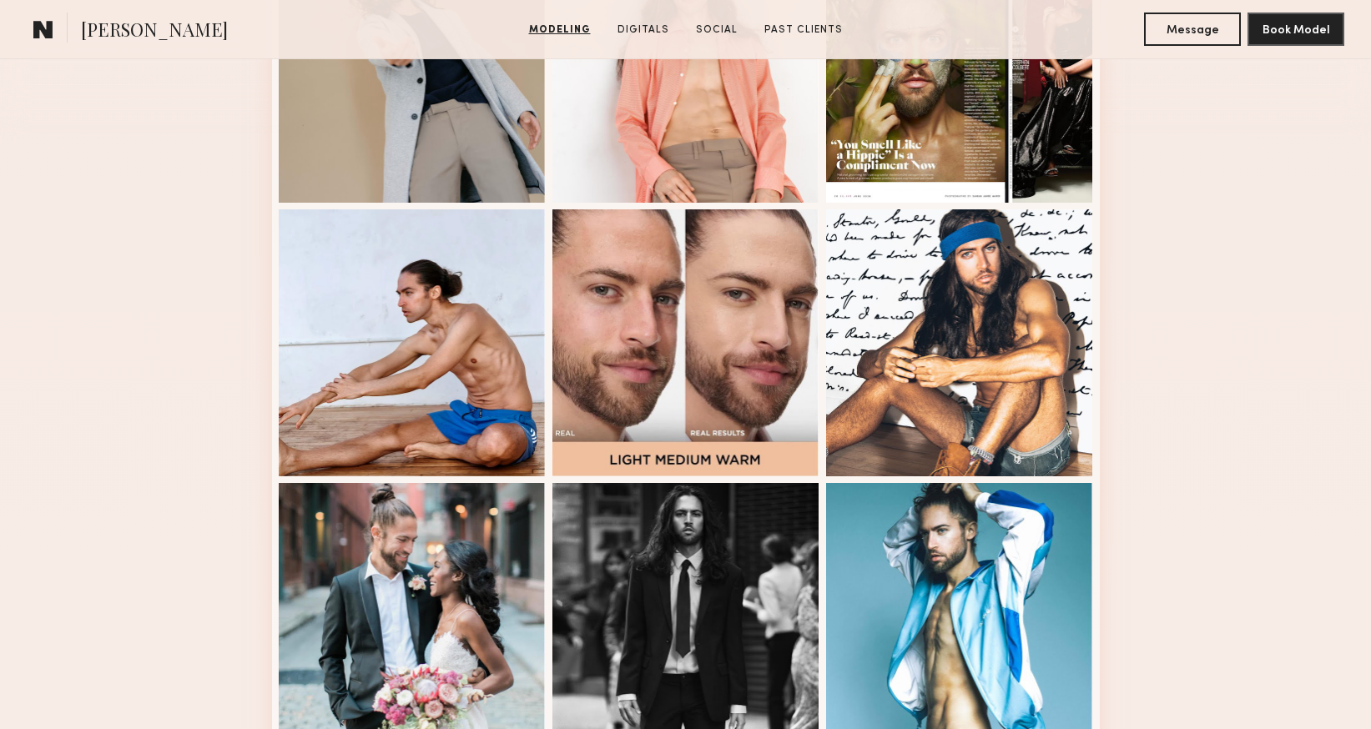
scroll to position [537, 0]
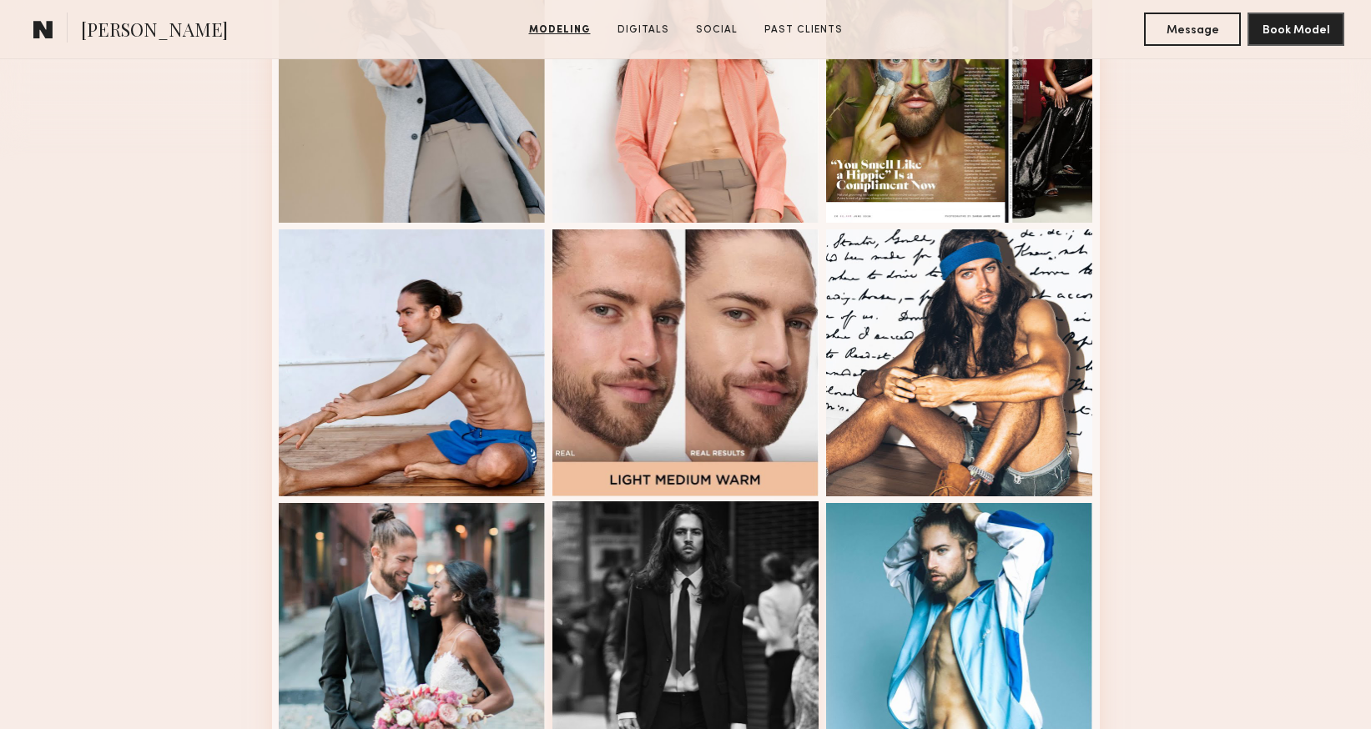
click at [648, 570] on div at bounding box center [685, 635] width 267 height 267
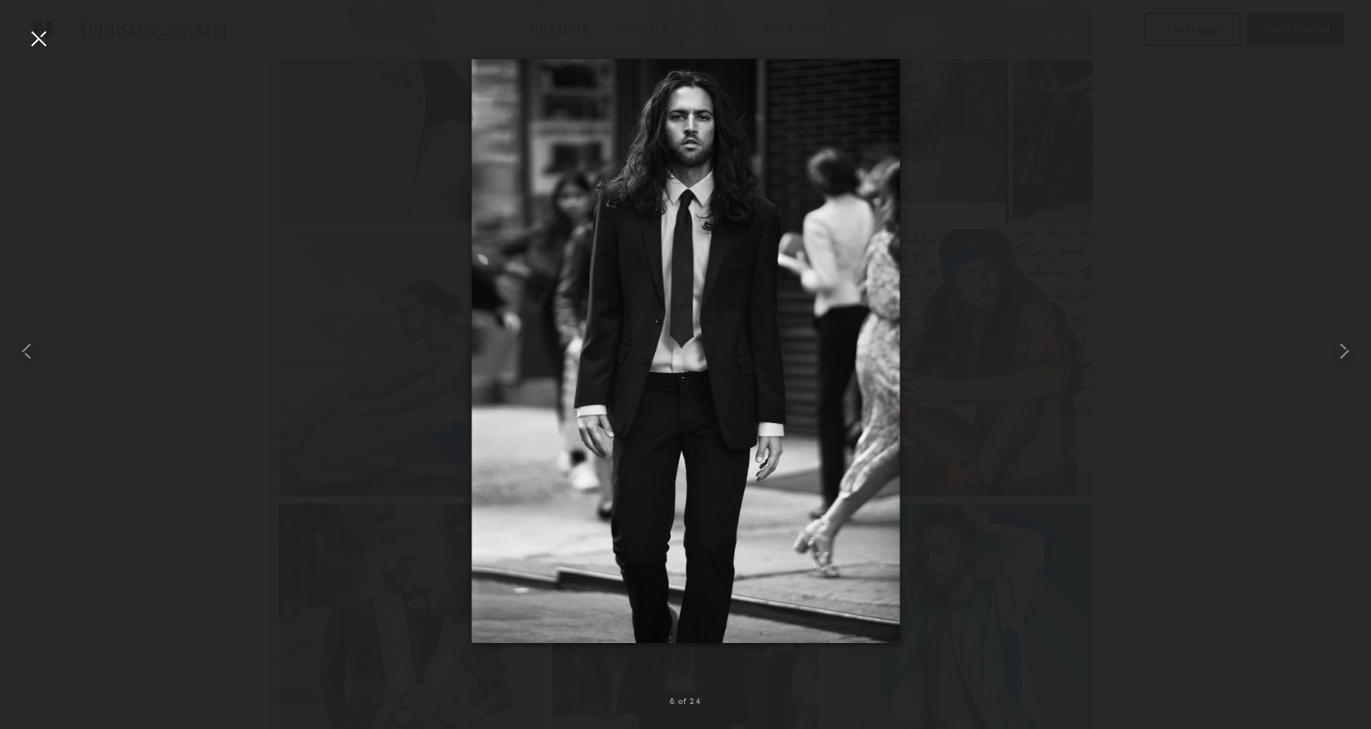
click at [35, 33] on div at bounding box center [38, 38] width 27 height 27
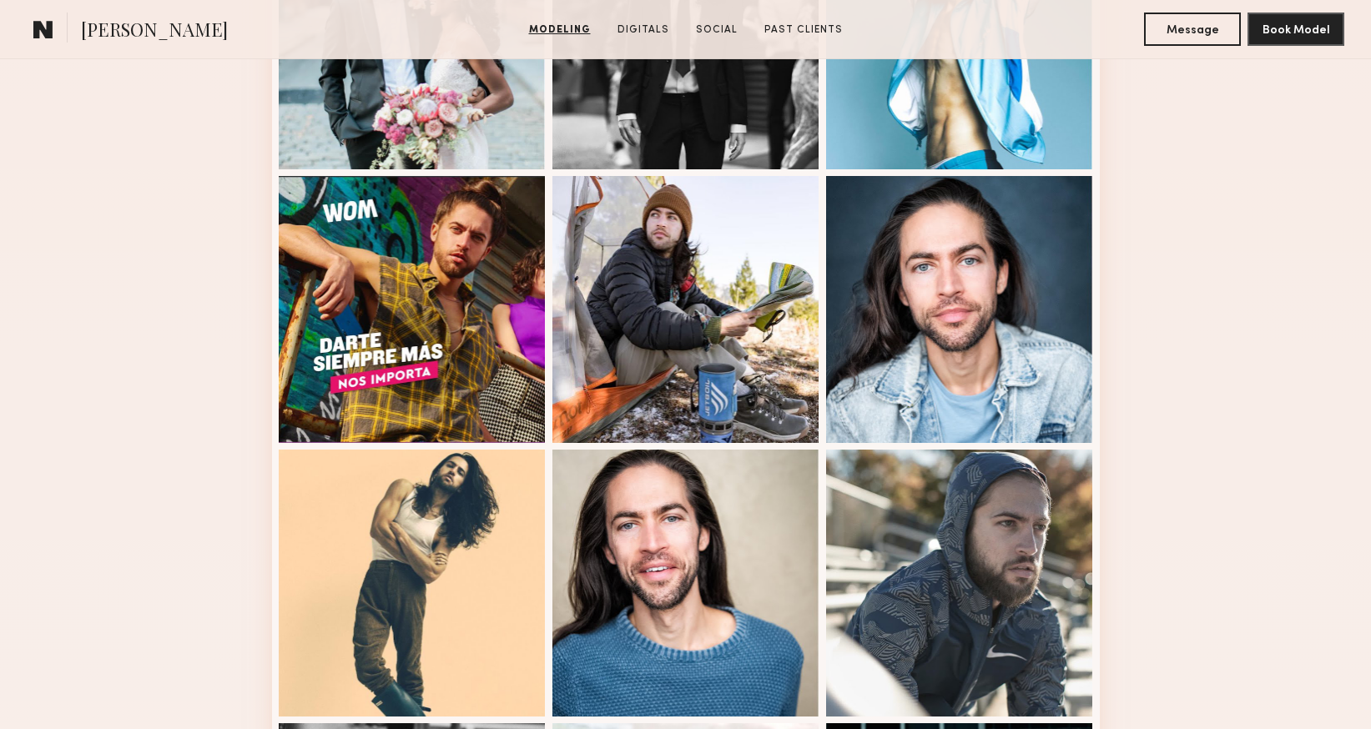
scroll to position [1298, 0]
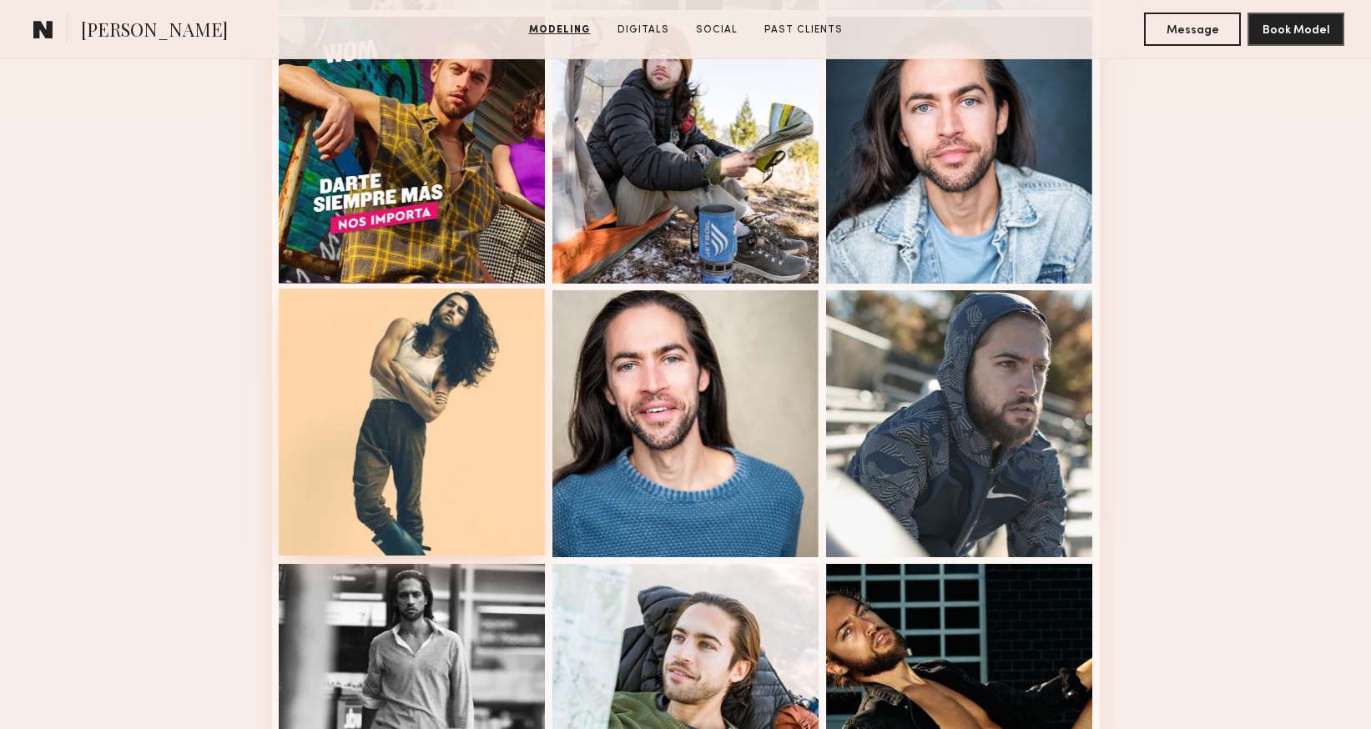
click at [355, 404] on div at bounding box center [412, 422] width 267 height 267
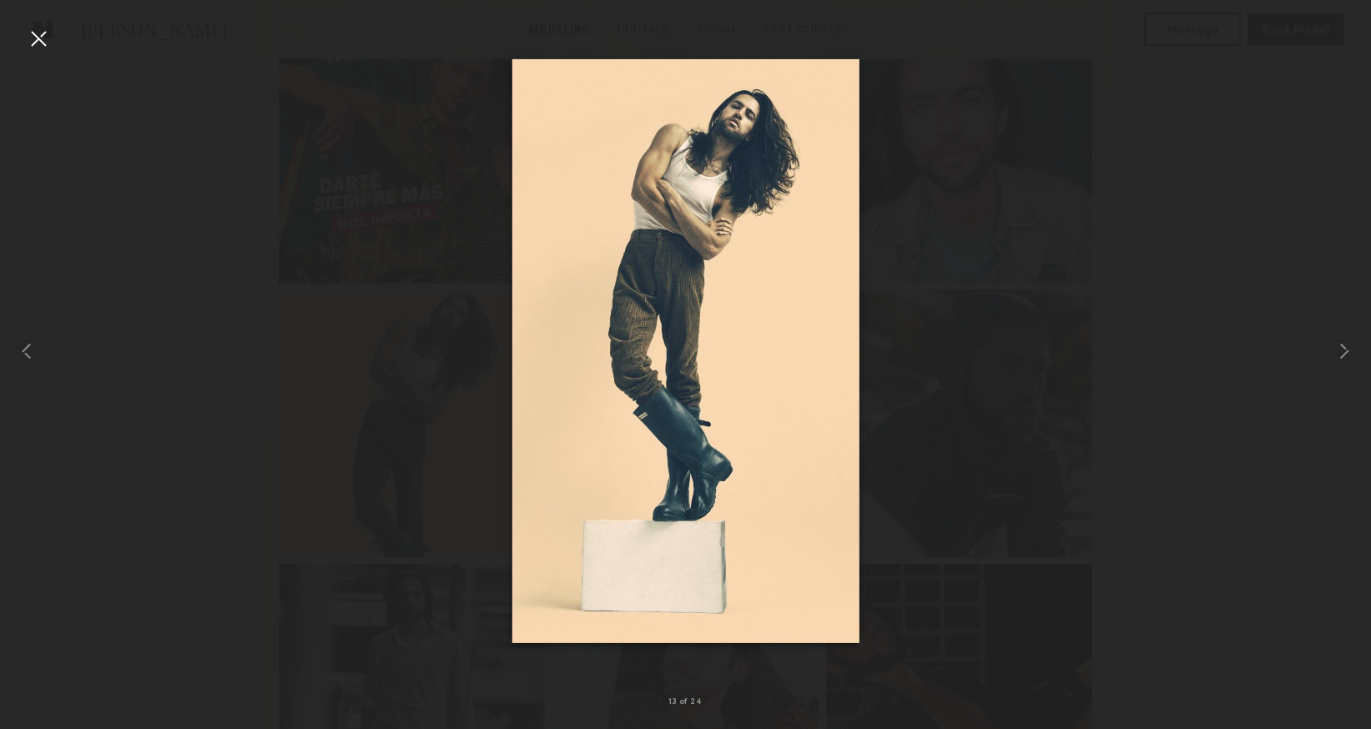
click at [38, 41] on div at bounding box center [38, 38] width 27 height 27
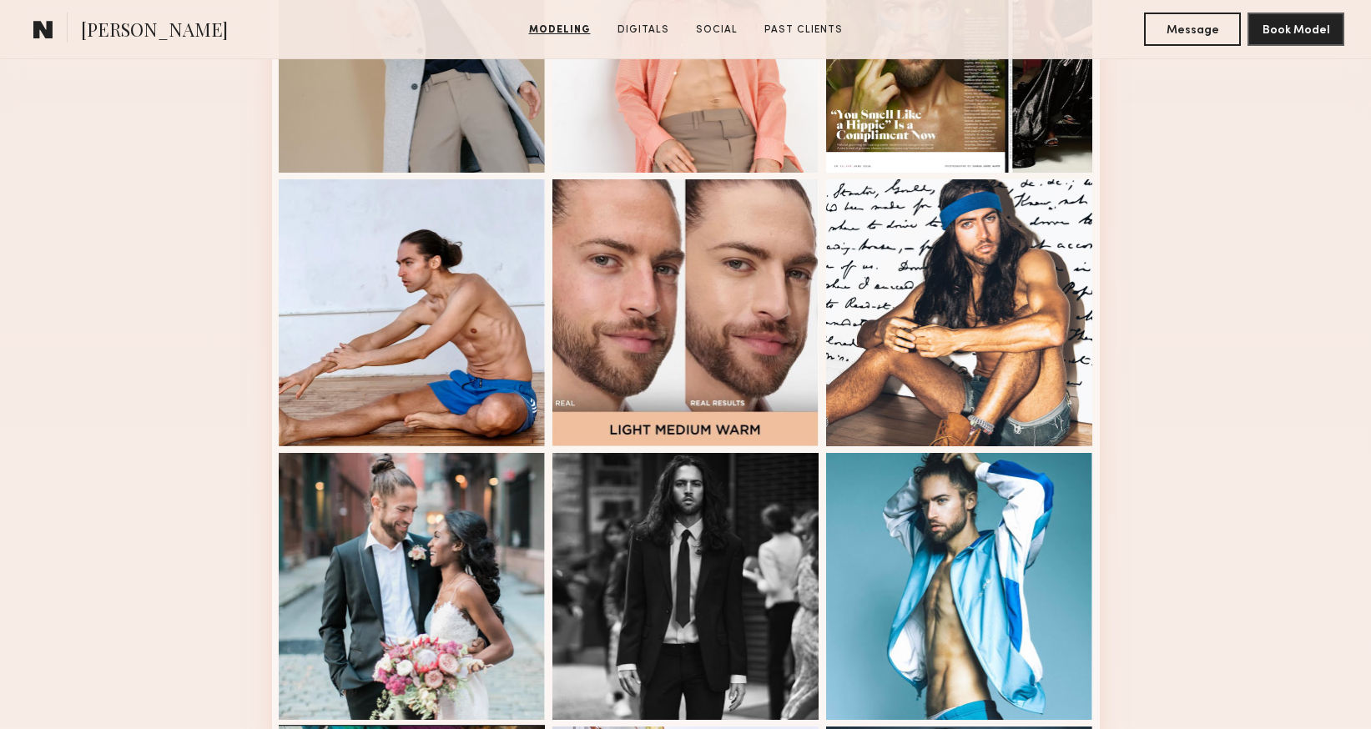
scroll to position [587, 0]
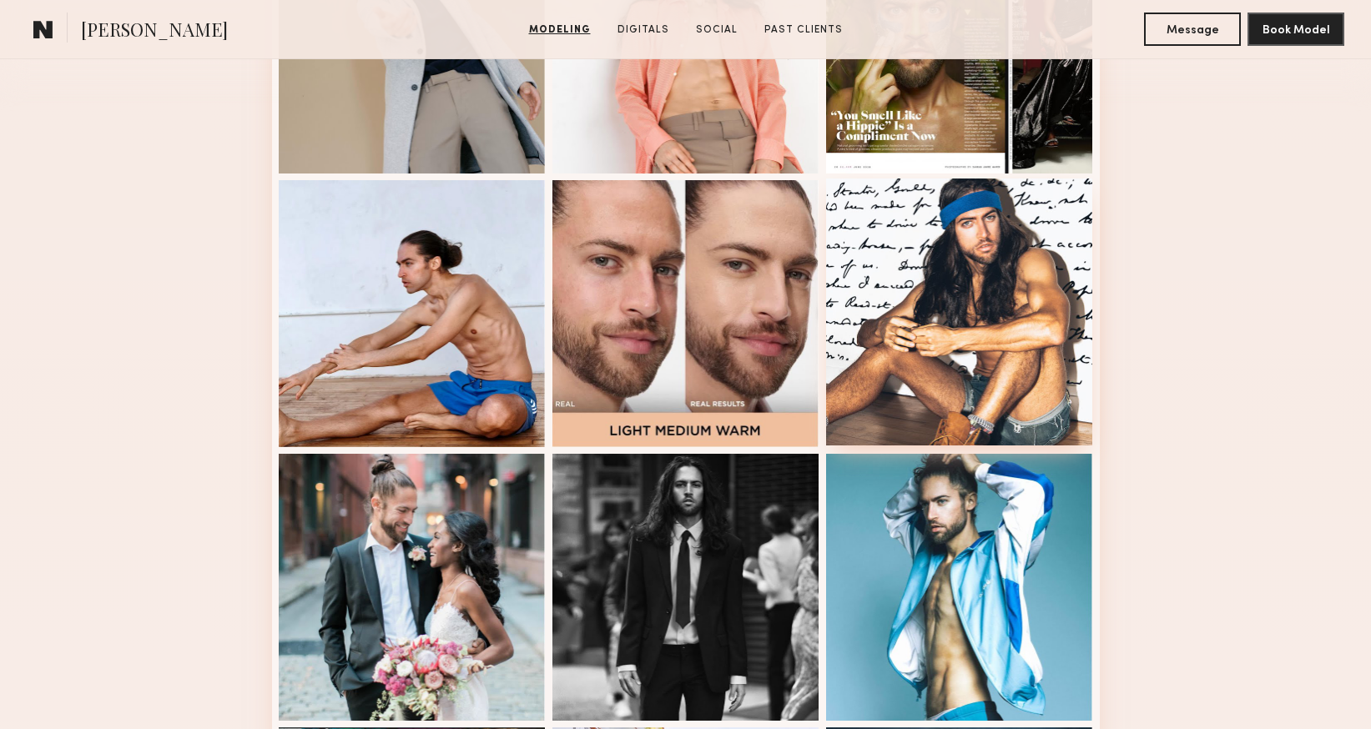
click at [999, 209] on div at bounding box center [959, 312] width 267 height 267
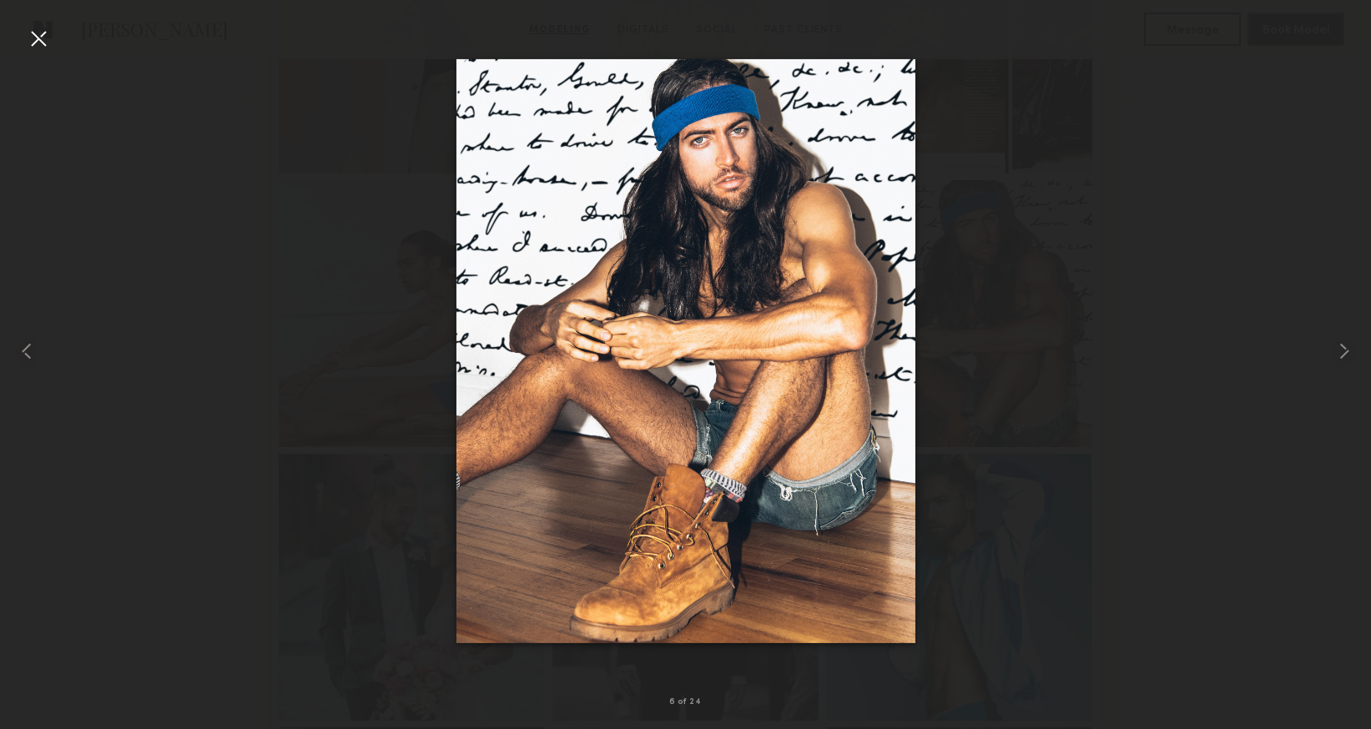
click at [38, 37] on div at bounding box center [38, 38] width 27 height 27
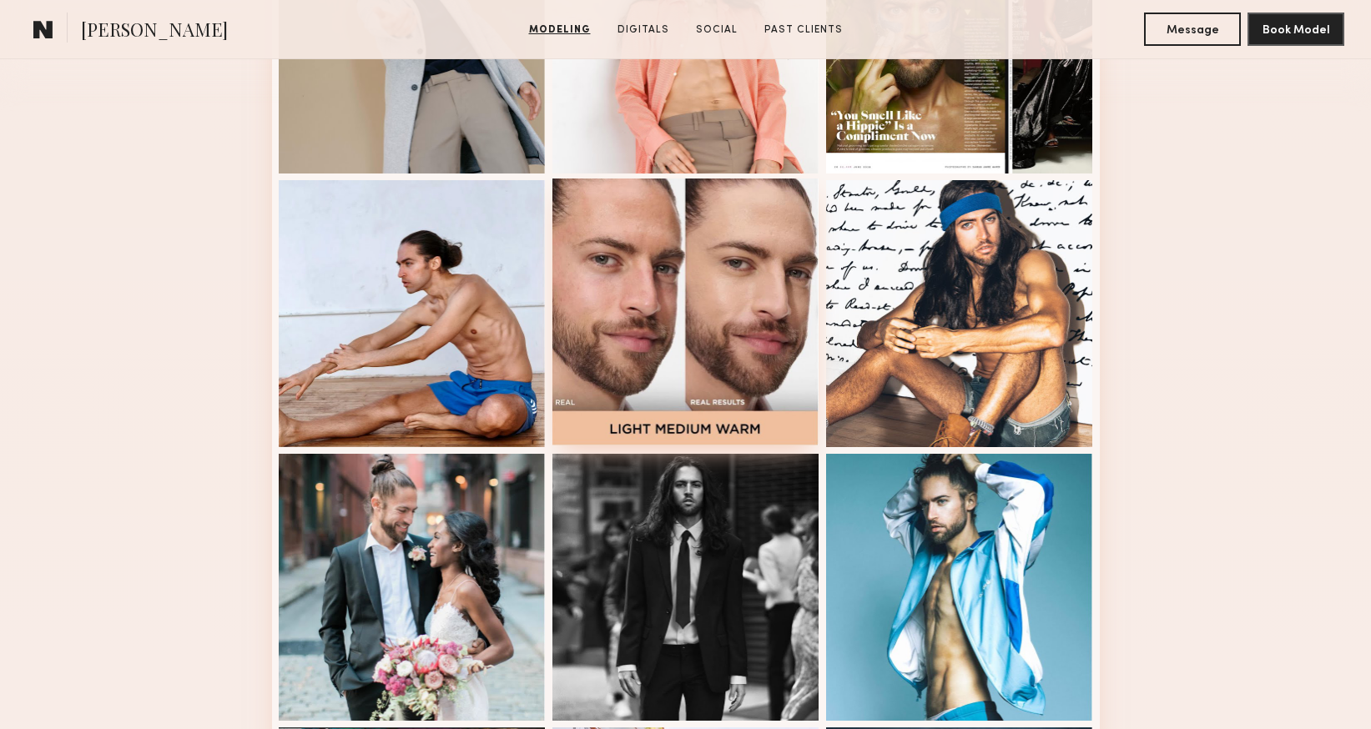
click at [676, 280] on div at bounding box center [685, 312] width 267 height 267
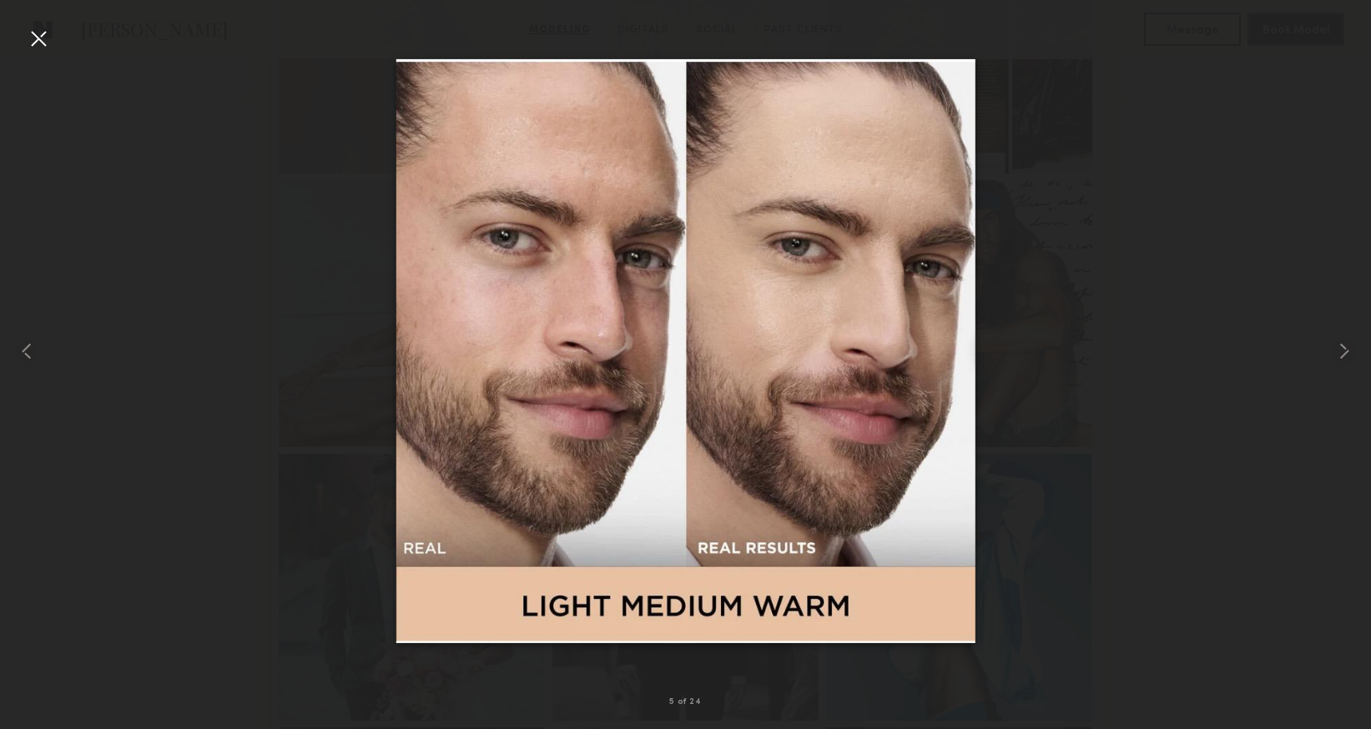
click at [34, 40] on div at bounding box center [38, 38] width 27 height 27
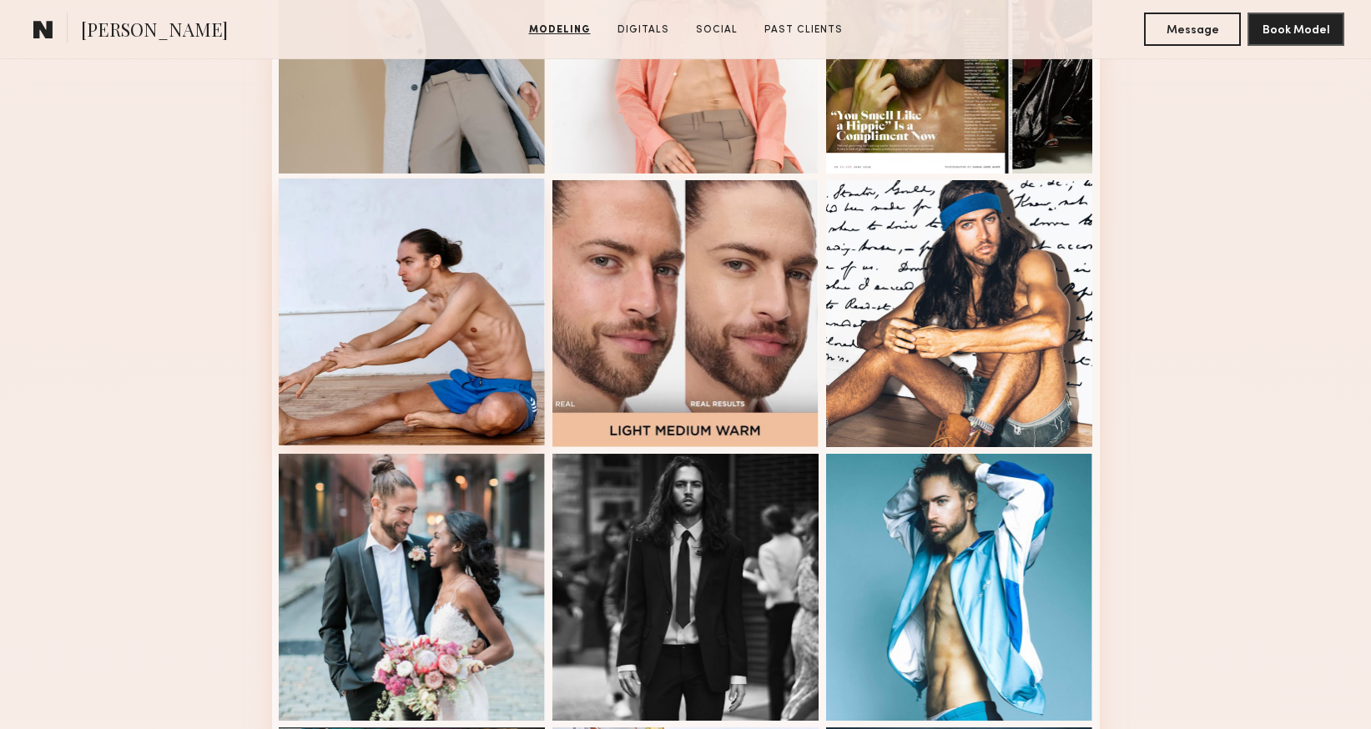
click at [408, 255] on div at bounding box center [412, 312] width 267 height 267
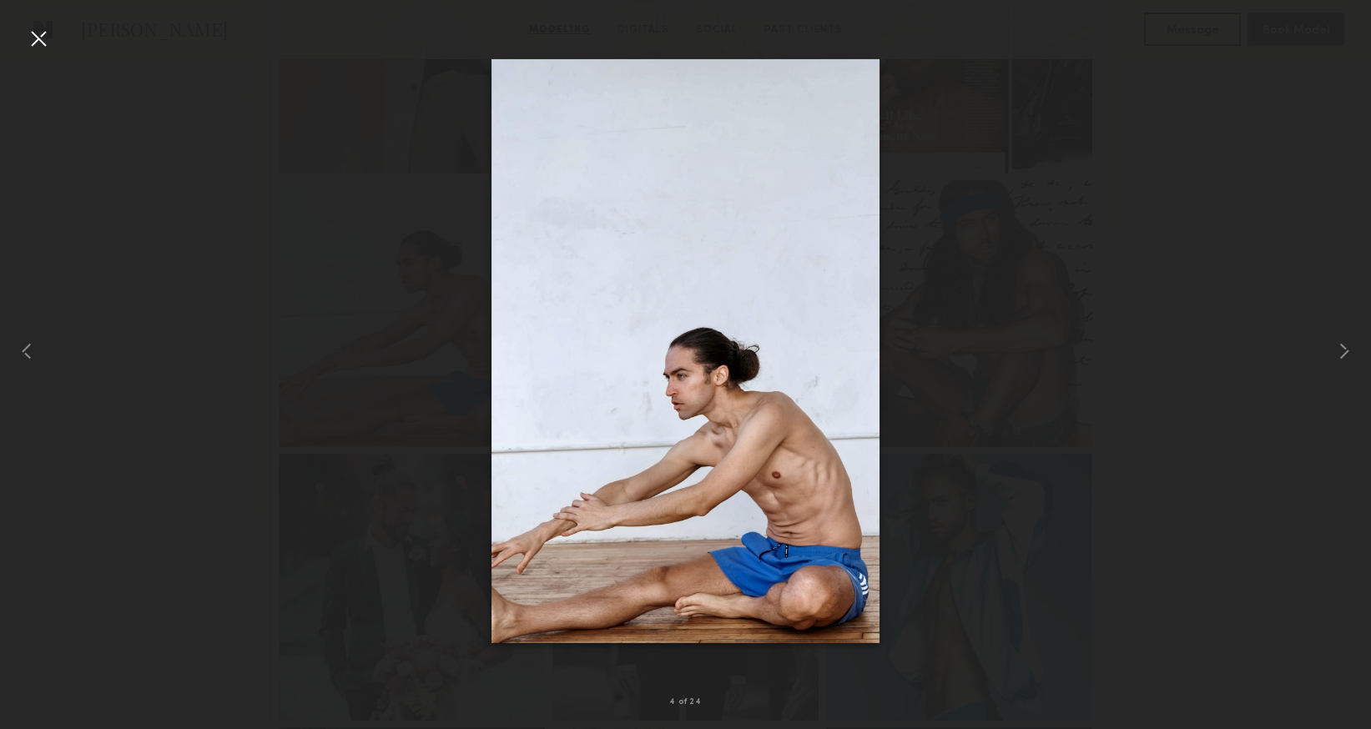
click at [38, 36] on div at bounding box center [38, 38] width 27 height 27
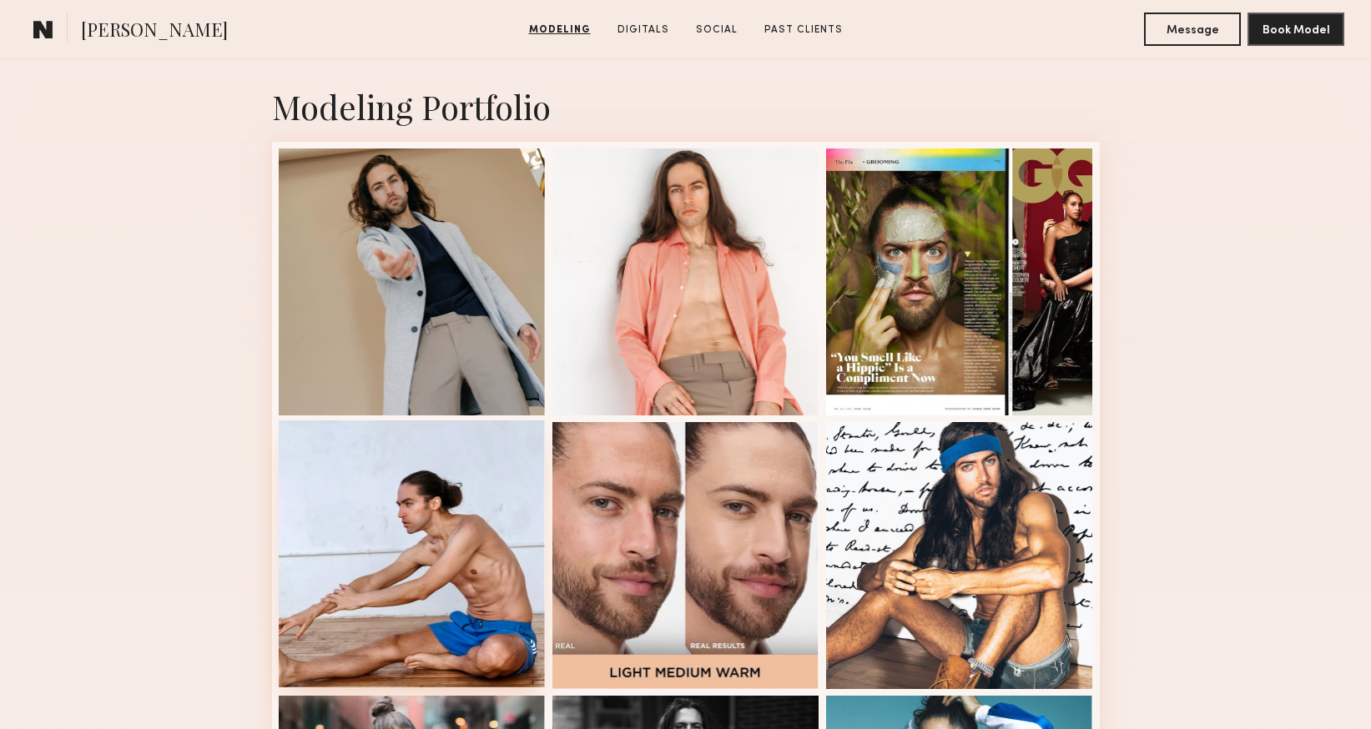
scroll to position [278, 0]
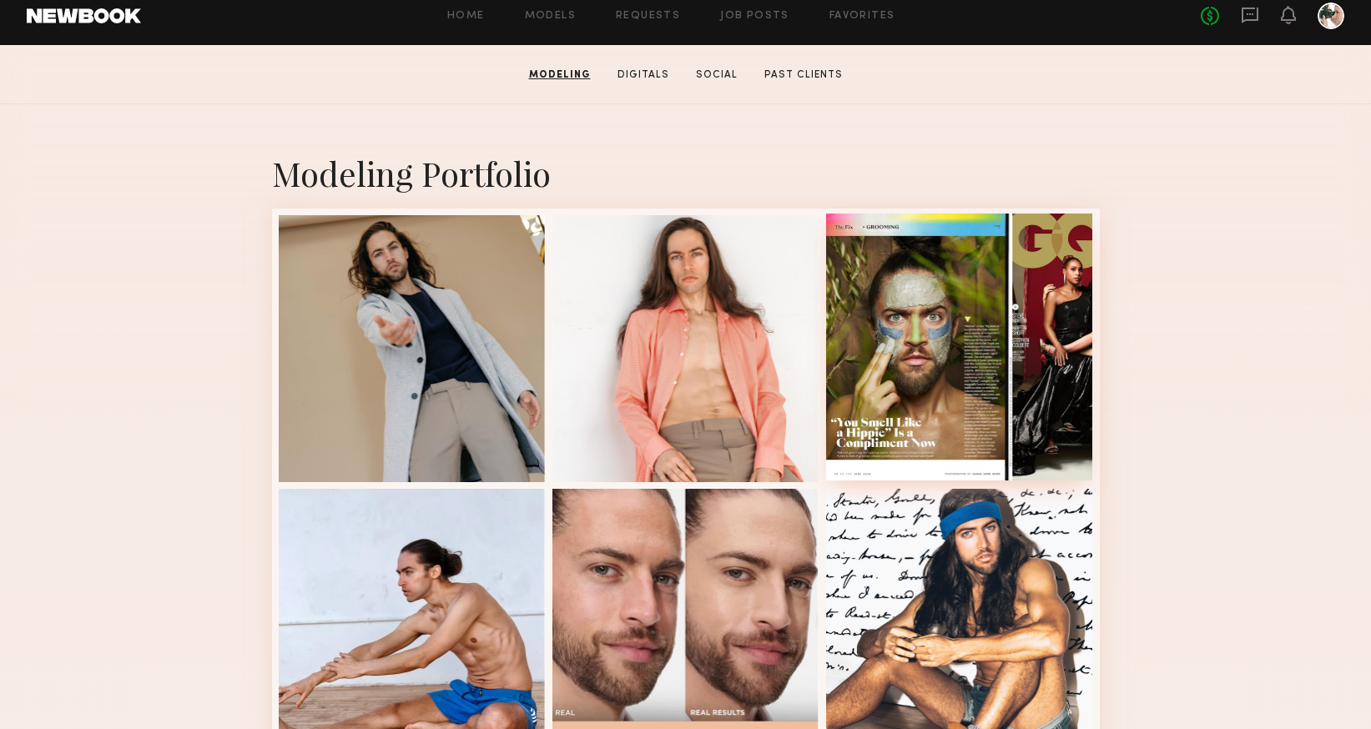
click at [953, 323] on div at bounding box center [959, 347] width 267 height 267
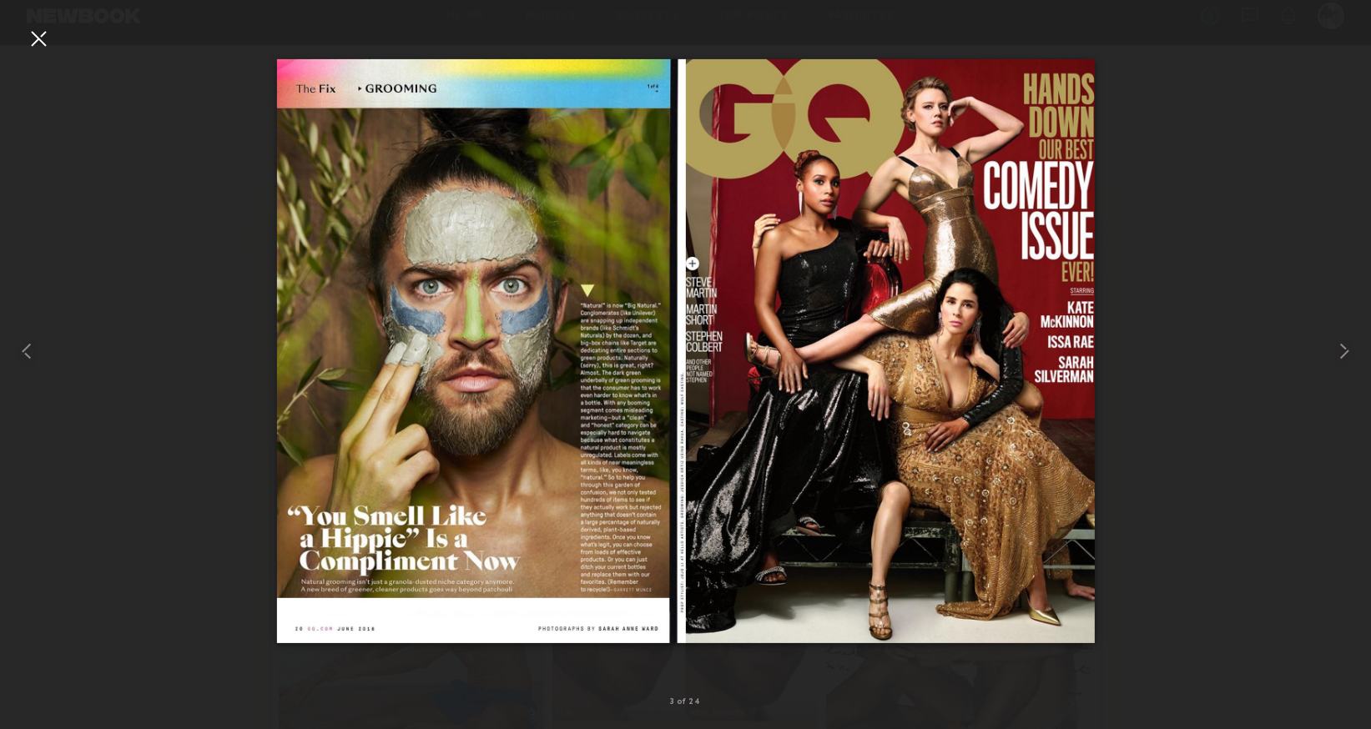
click at [37, 36] on div at bounding box center [38, 38] width 27 height 27
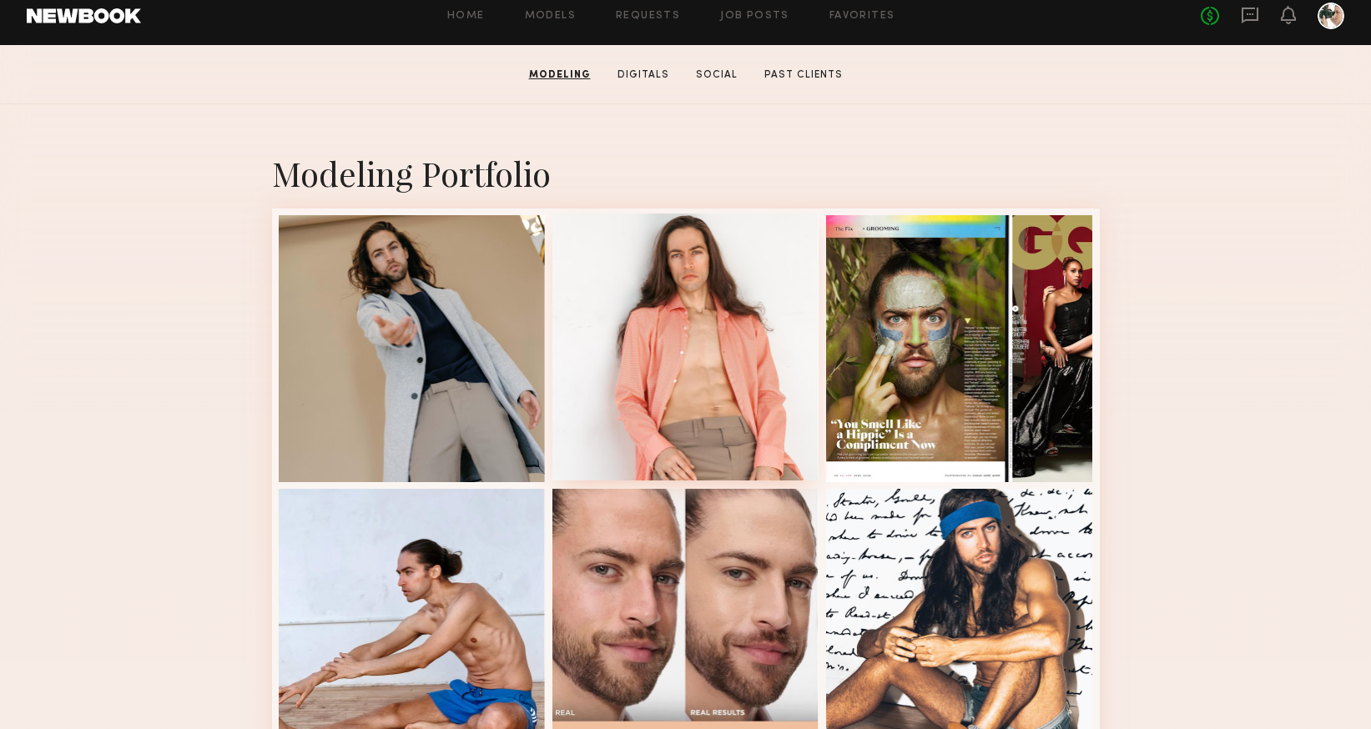
click at [674, 323] on div at bounding box center [685, 347] width 267 height 267
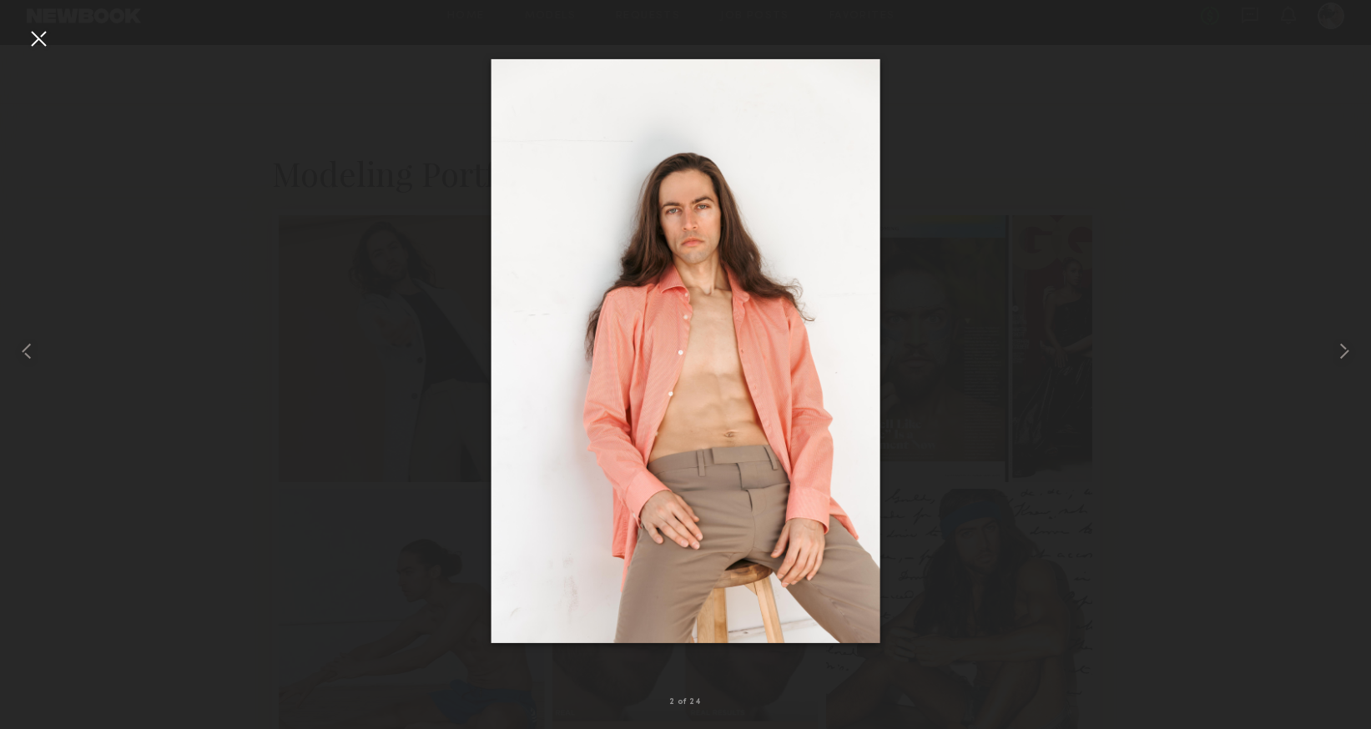
click at [43, 39] on div at bounding box center [38, 38] width 27 height 27
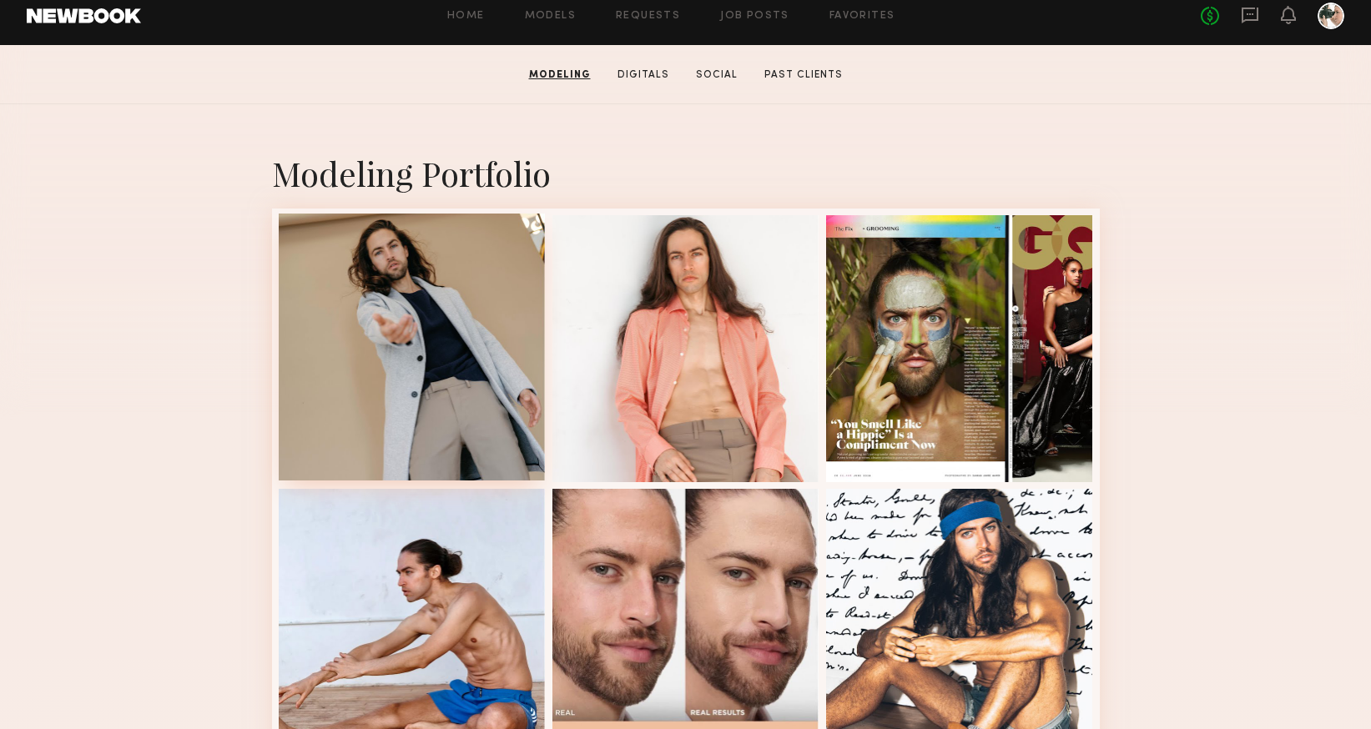
click at [395, 285] on div at bounding box center [412, 347] width 267 height 267
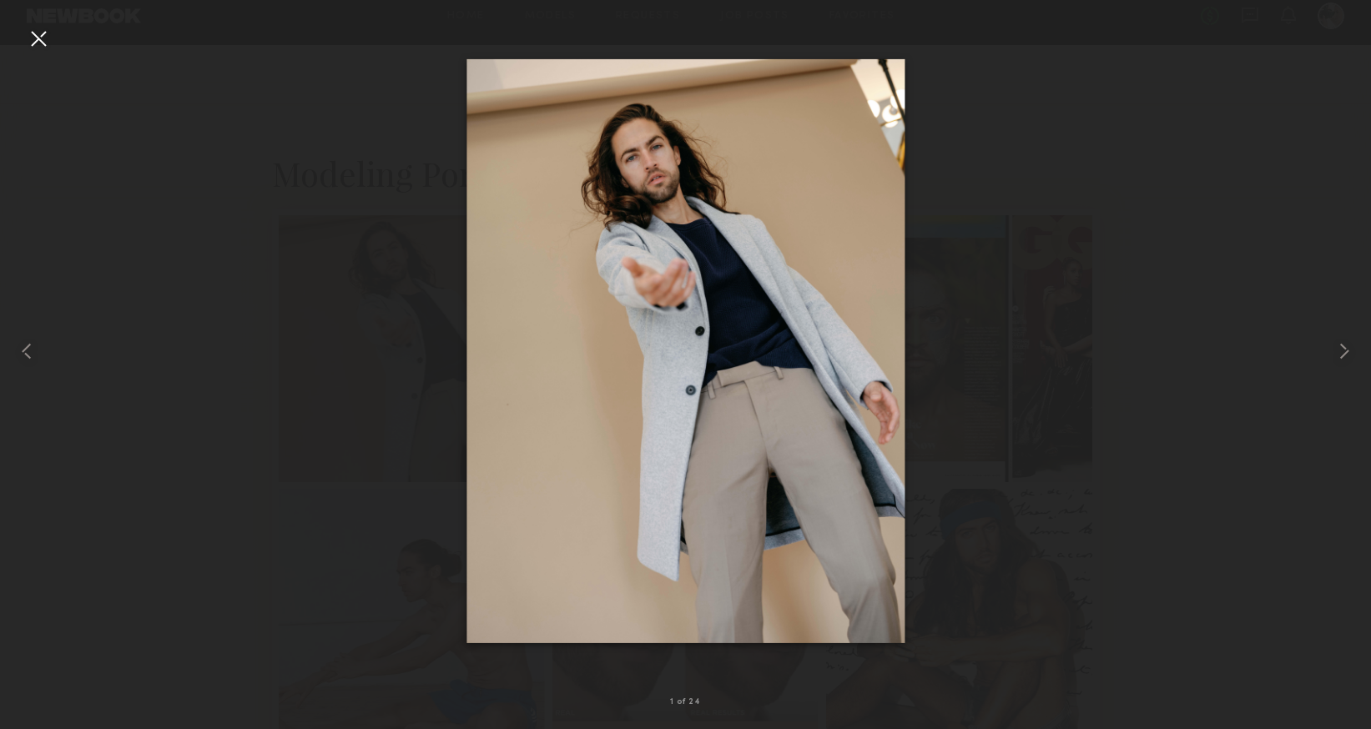
click at [36, 36] on div at bounding box center [38, 38] width 27 height 27
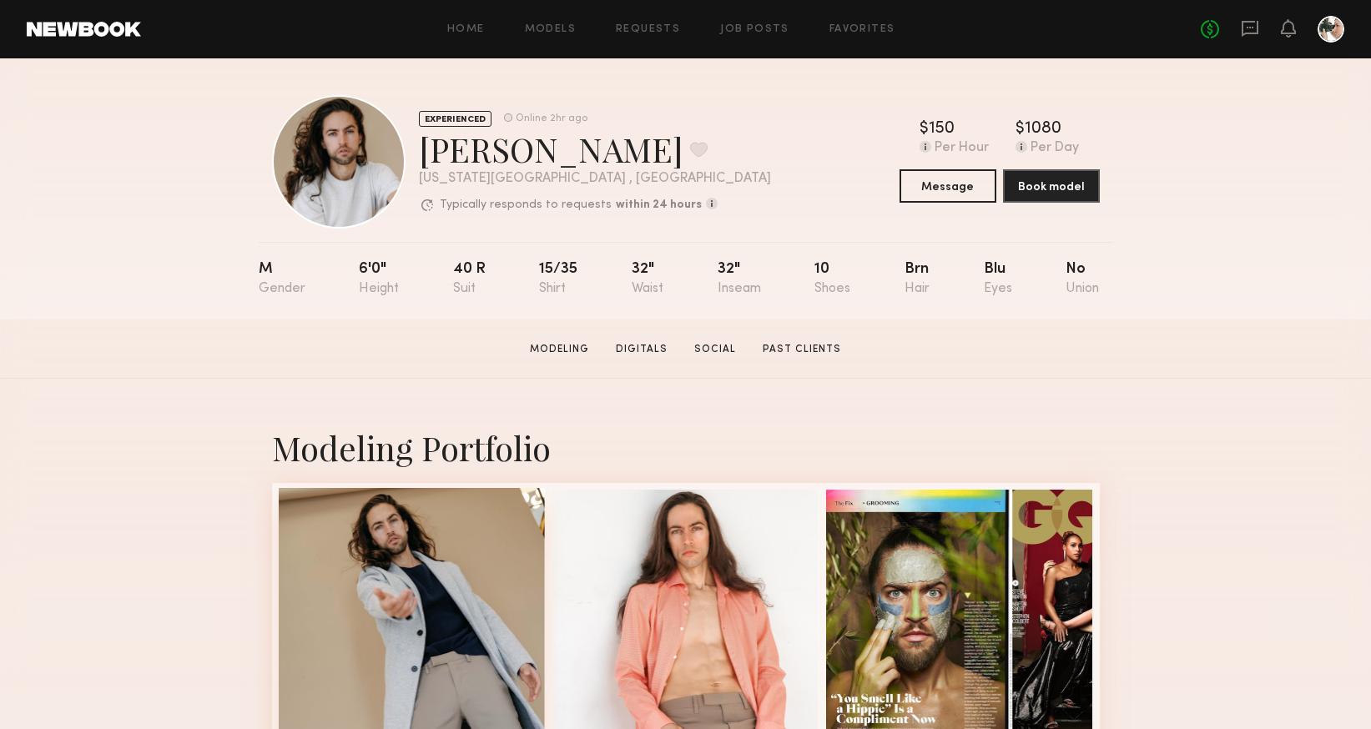
scroll to position [0, 0]
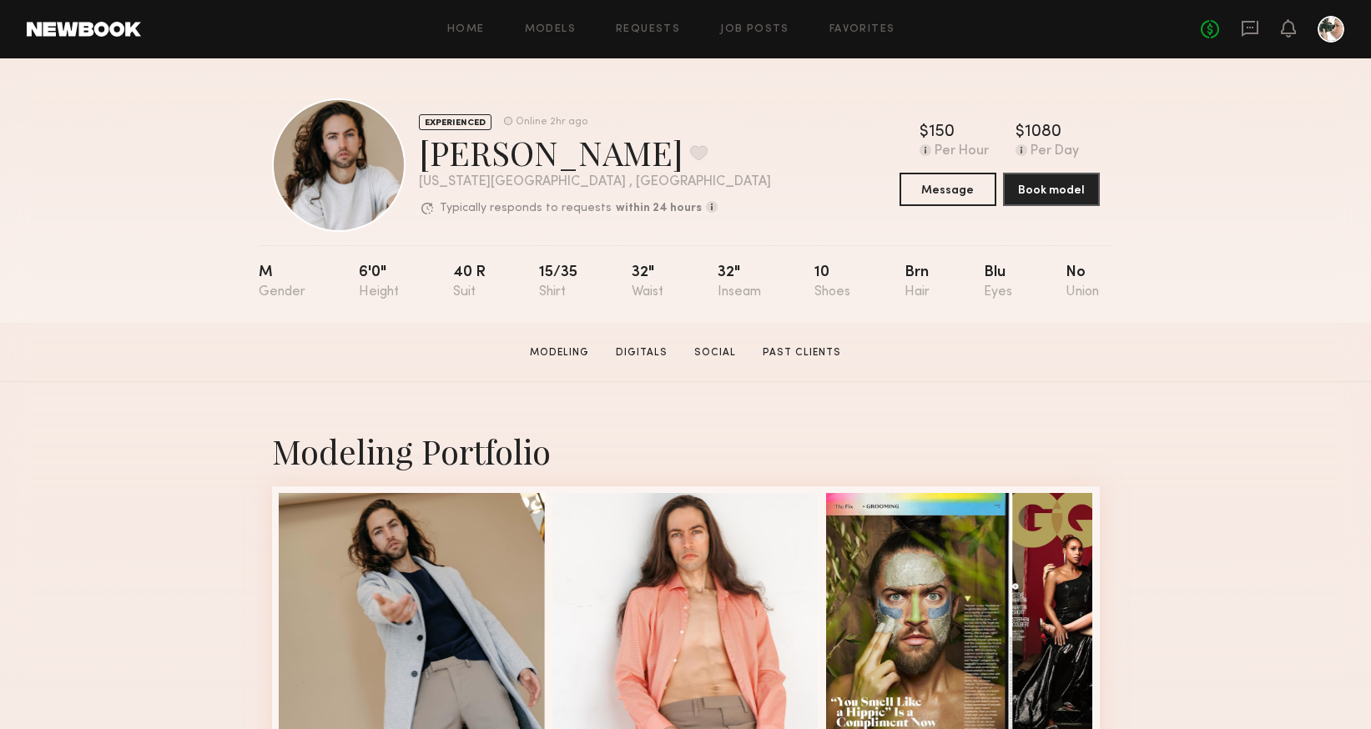
click at [334, 156] on div at bounding box center [339, 165] width 134 height 134
